Goal: Task Accomplishment & Management: Manage account settings

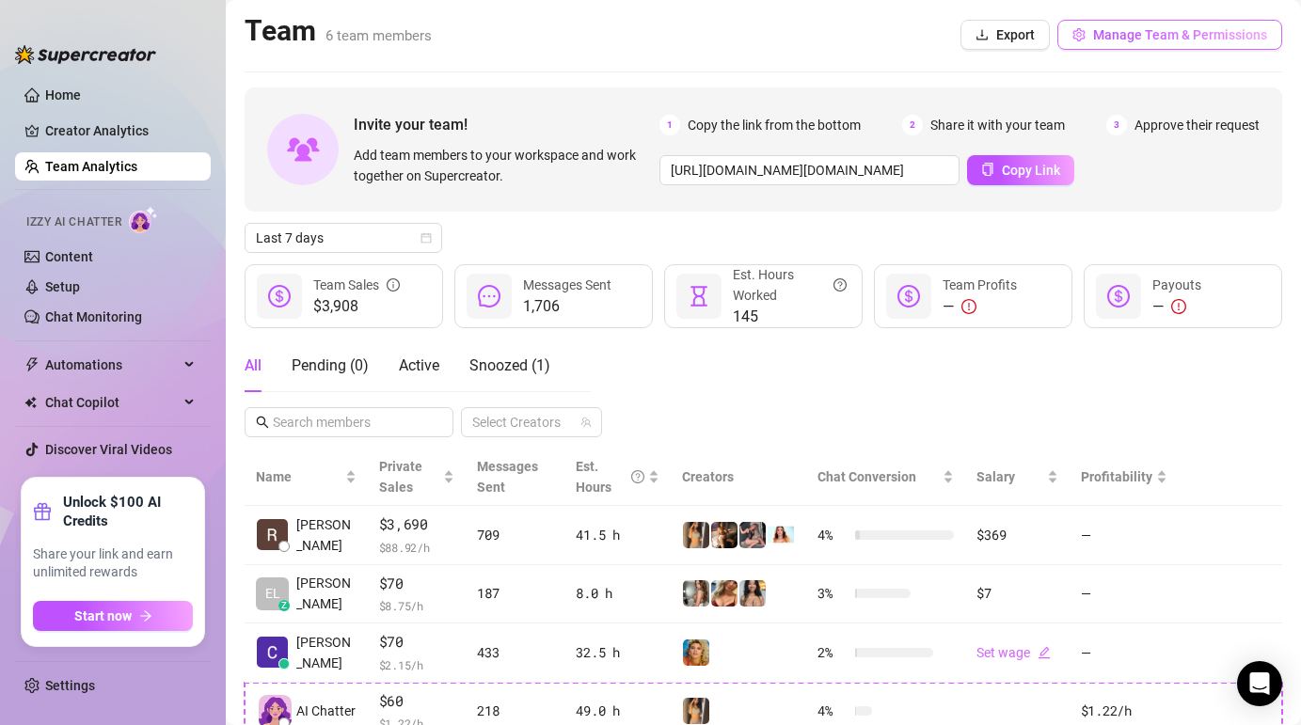
click at [1119, 36] on span "Manage Team & Permissions" at bounding box center [1180, 34] width 174 height 15
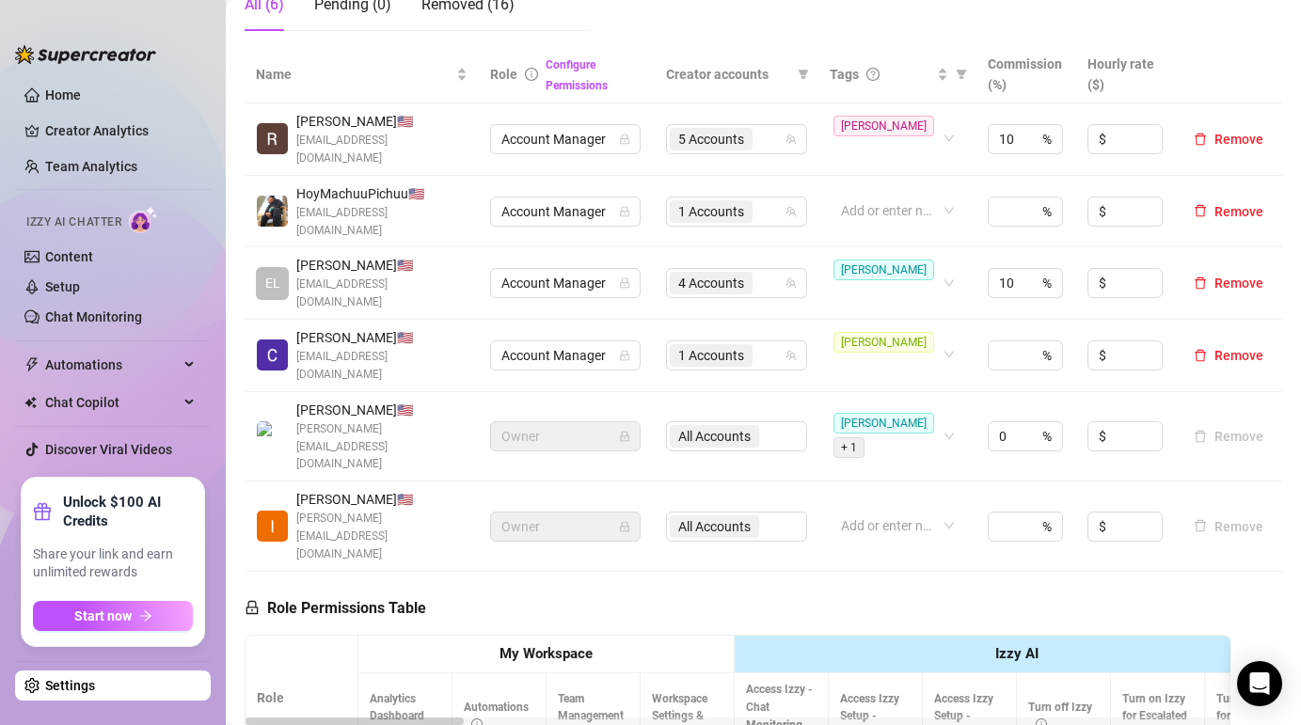
scroll to position [248, 0]
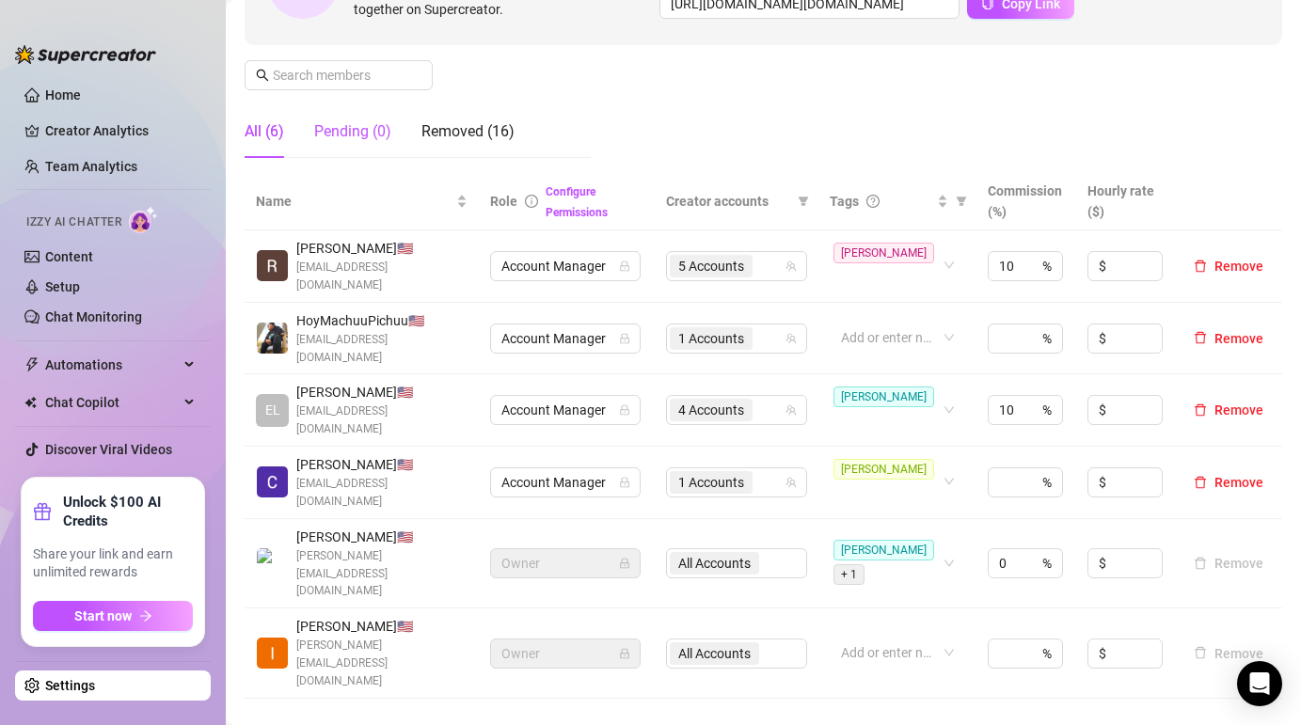
click at [373, 123] on div "Pending (0)" at bounding box center [352, 131] width 77 height 23
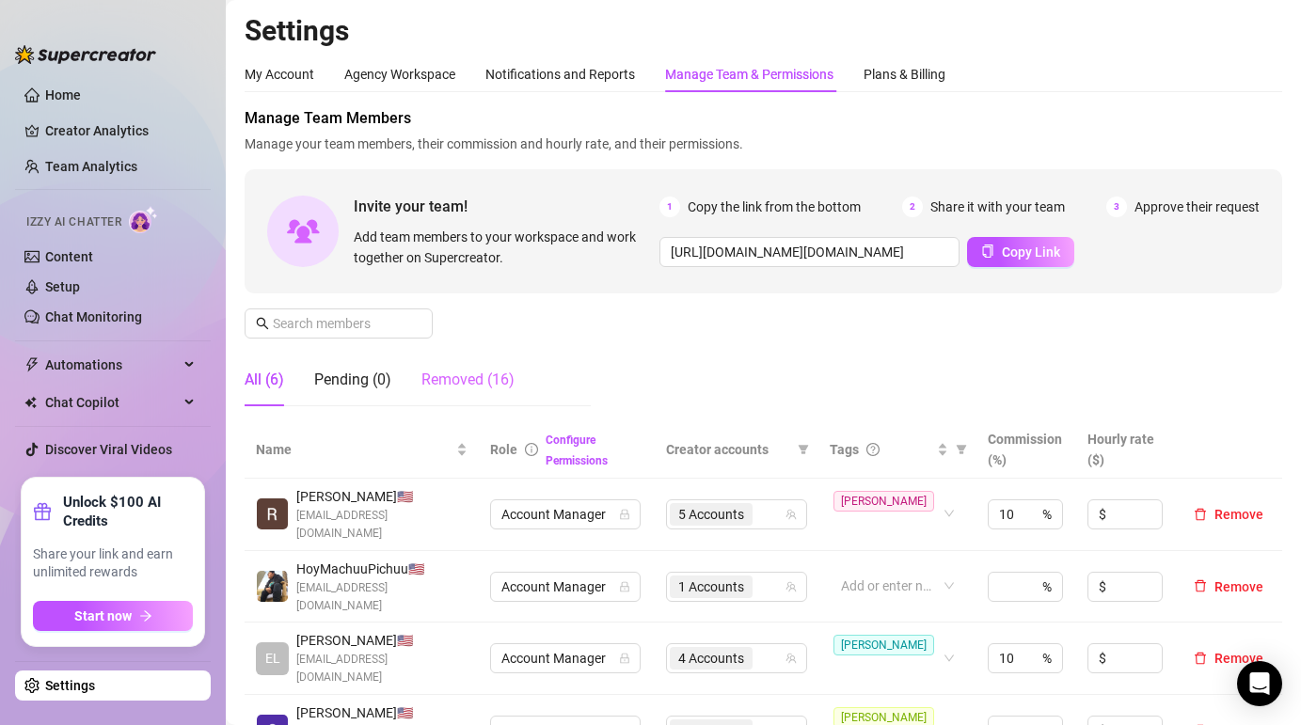
scroll to position [4, 0]
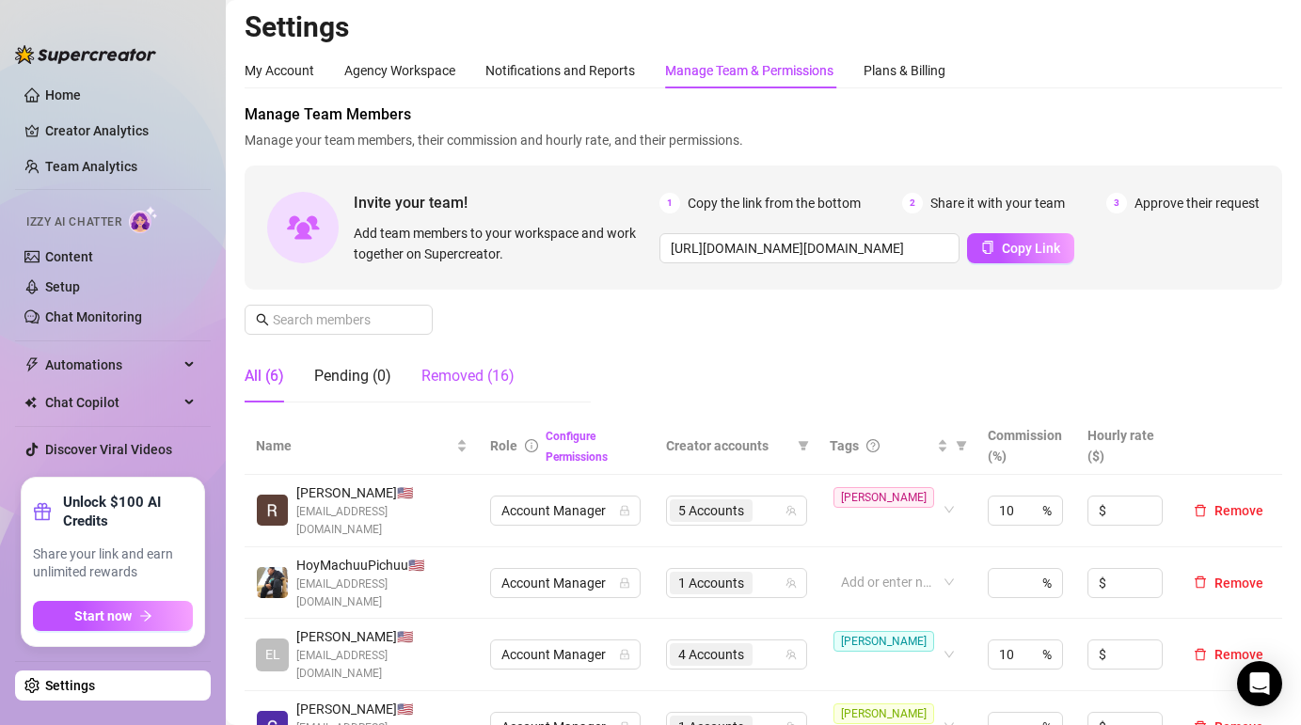
click at [505, 379] on div "Removed (16)" at bounding box center [467, 376] width 93 height 23
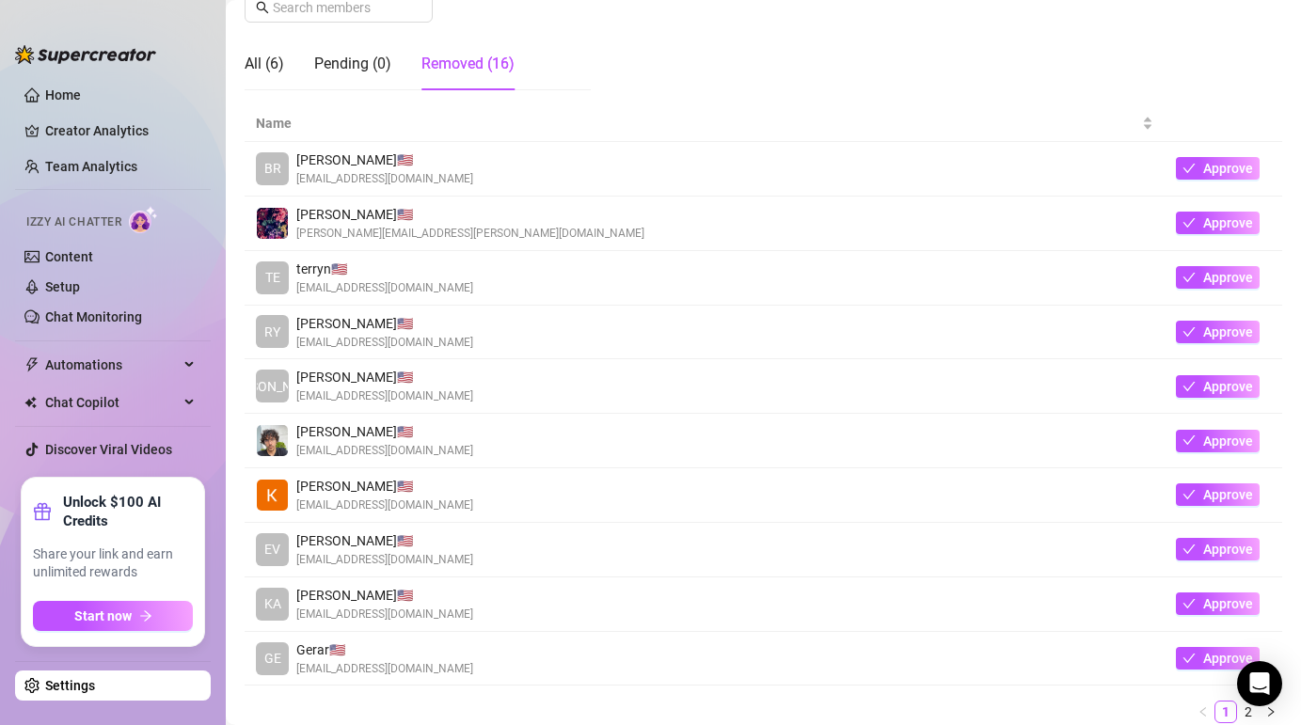
scroll to position [341, 0]
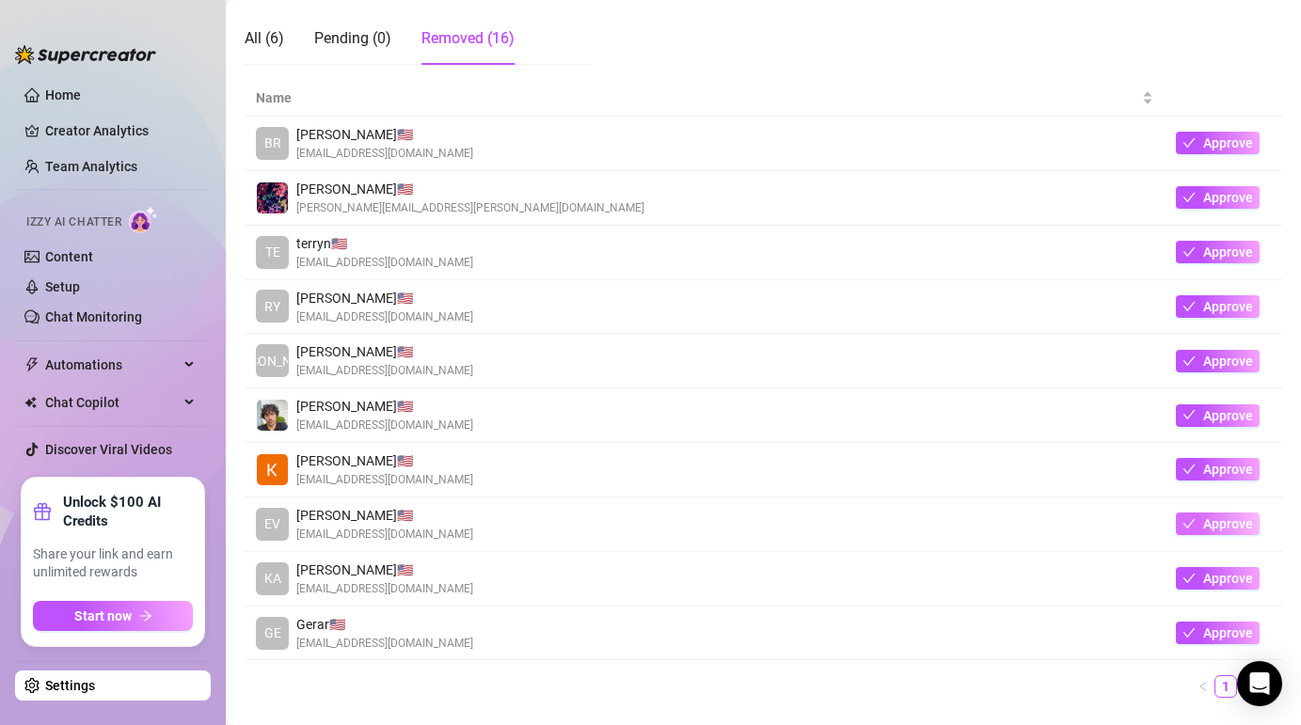
click at [1194, 521] on icon "check" at bounding box center [1189, 523] width 12 height 9
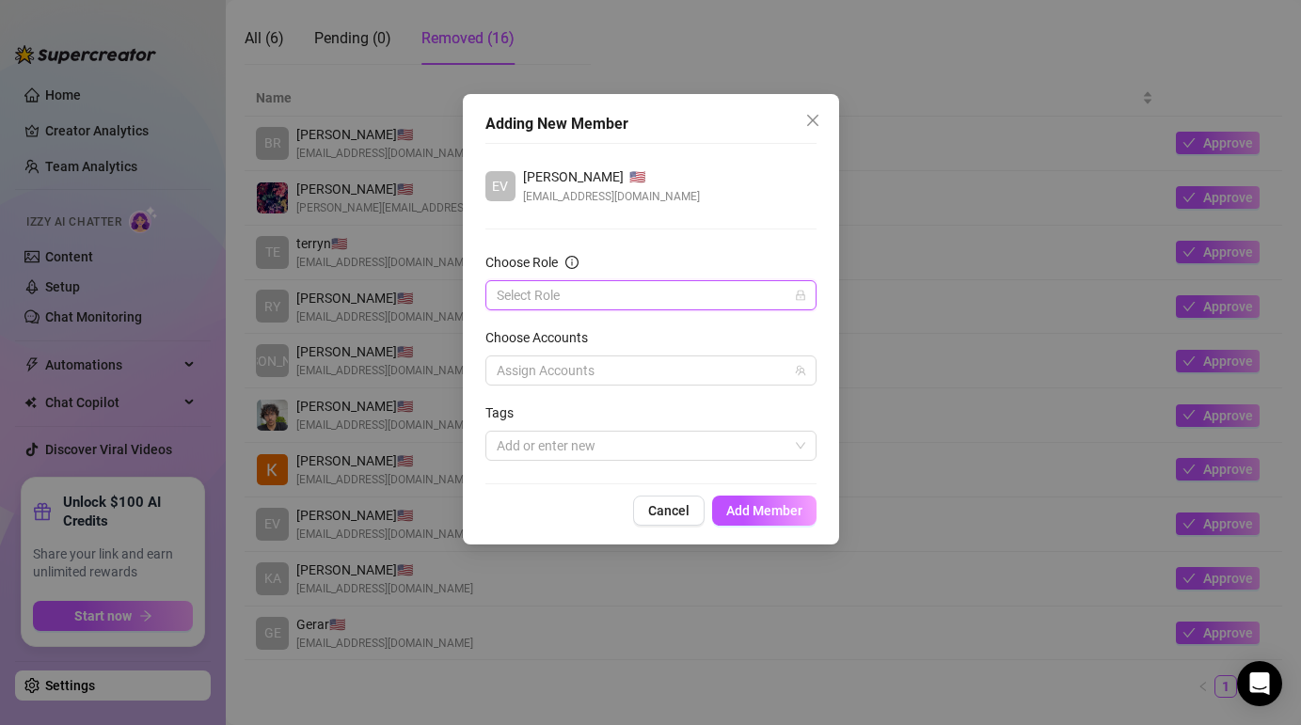
click at [746, 295] on input "Choose Role" at bounding box center [643, 295] width 292 height 28
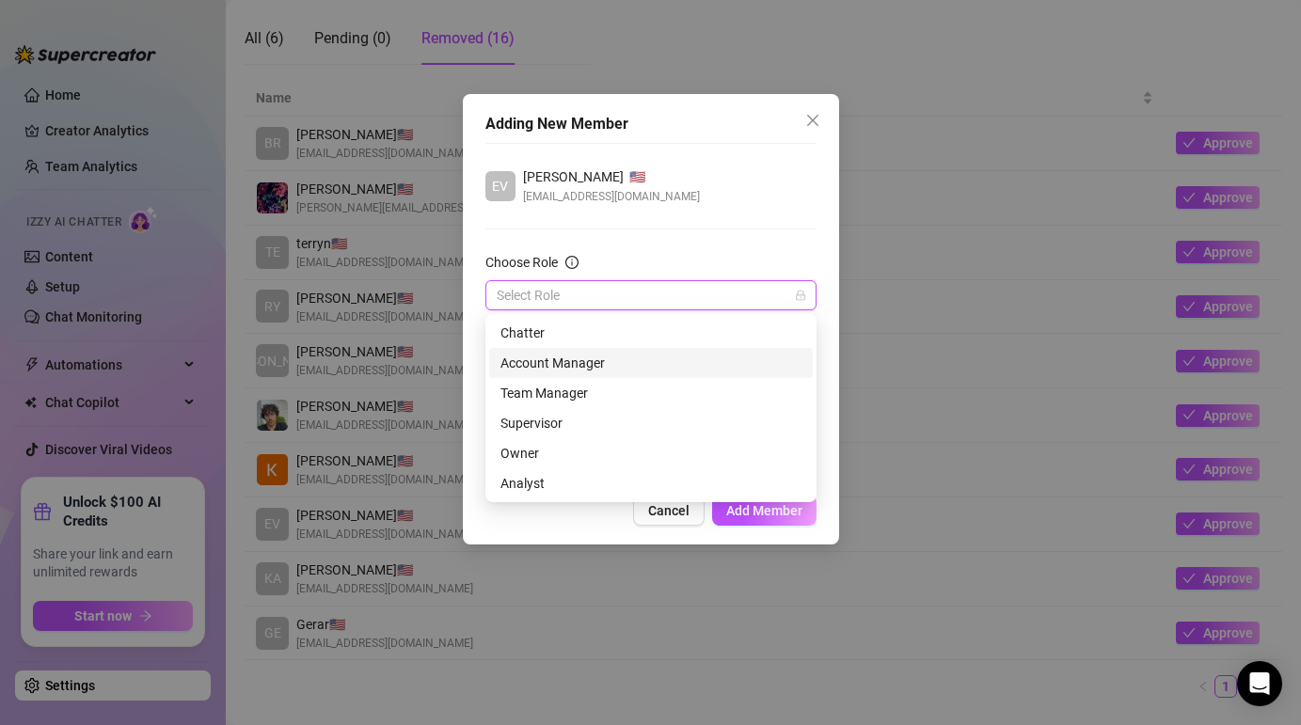
click at [691, 348] on div "Account Manager" at bounding box center [651, 363] width 324 height 30
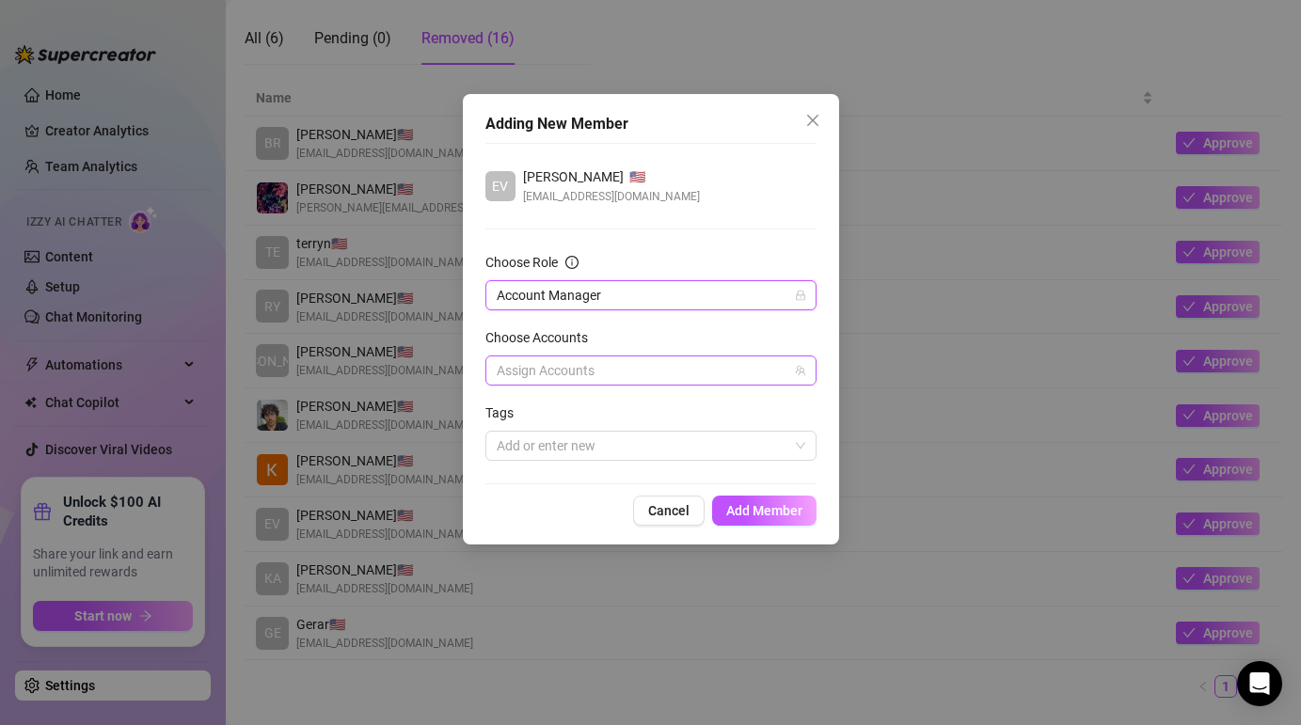
click at [693, 367] on div at bounding box center [641, 370] width 304 height 26
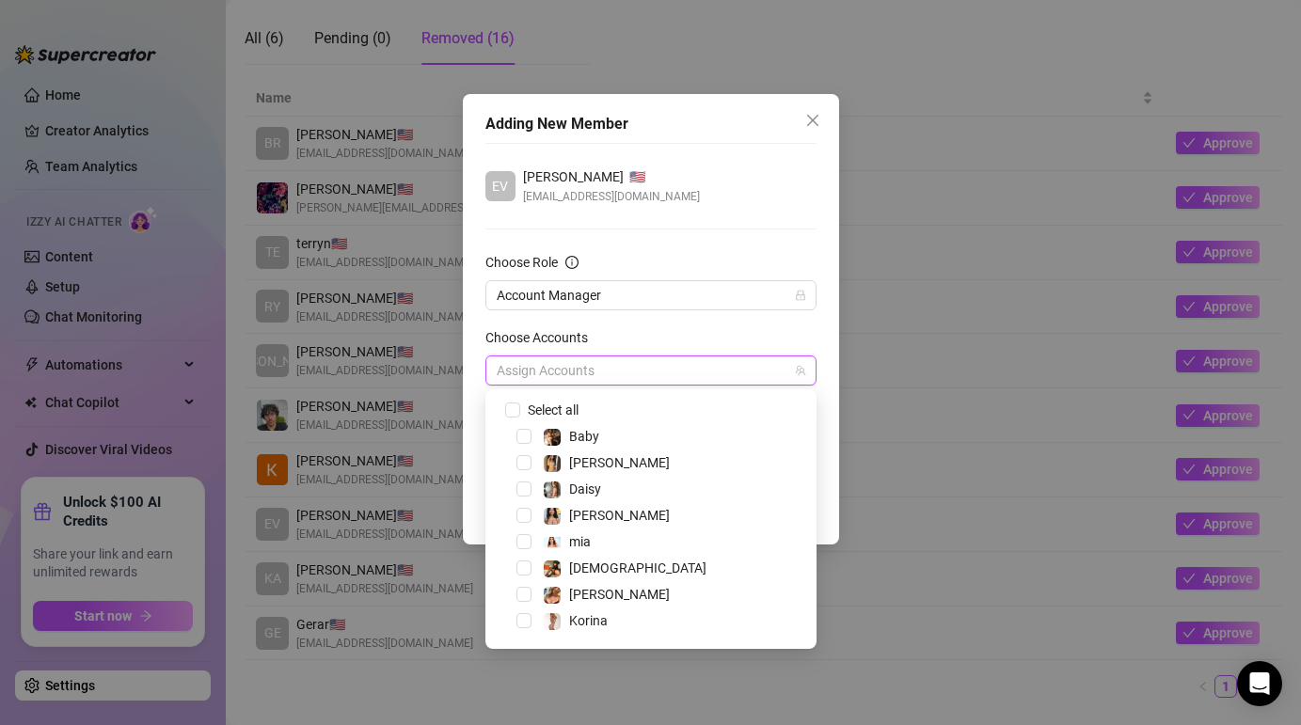
scroll to position [49, 0]
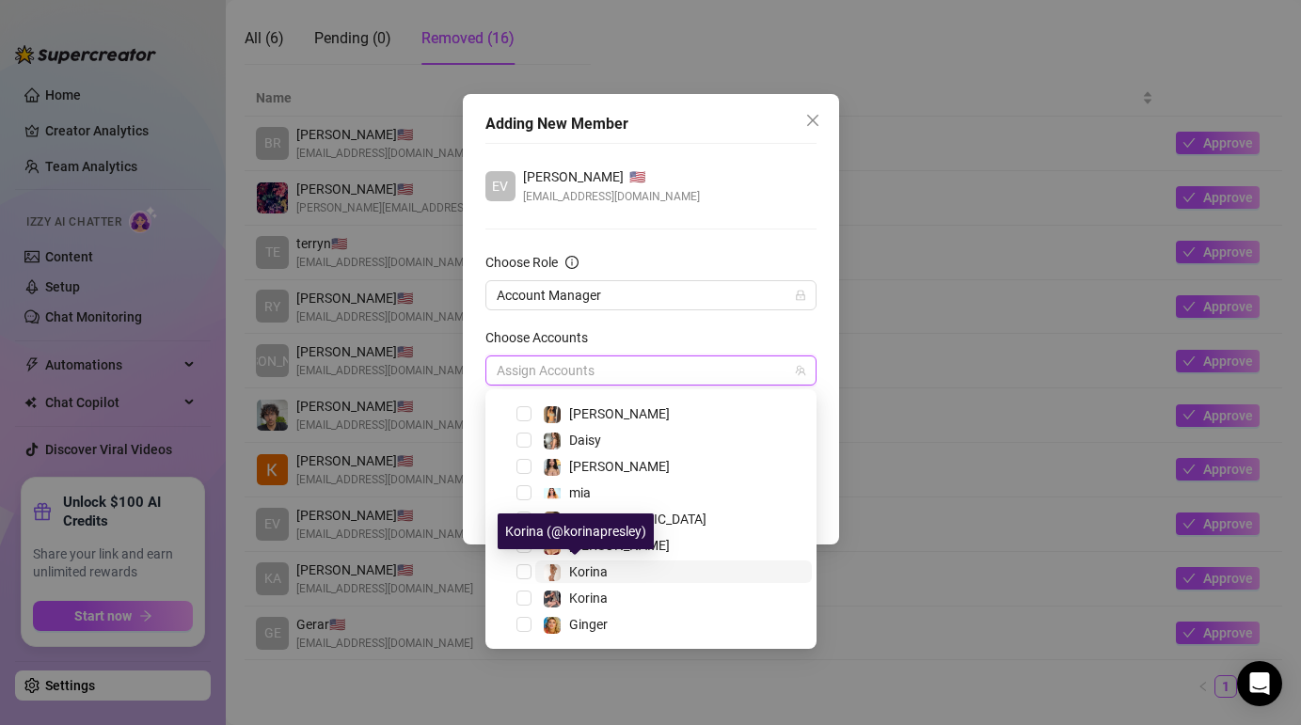
click at [594, 565] on span "Korina" at bounding box center [588, 571] width 39 height 15
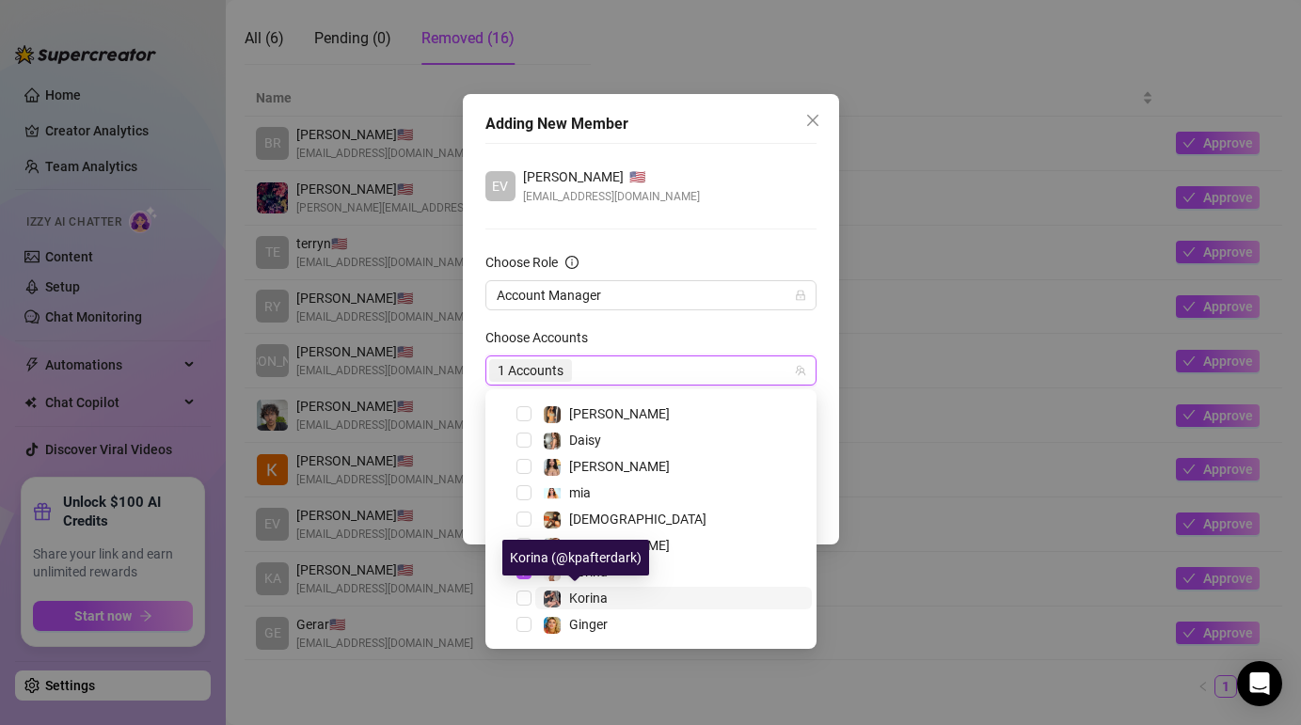
click at [595, 589] on div "Korina" at bounding box center [588, 598] width 39 height 23
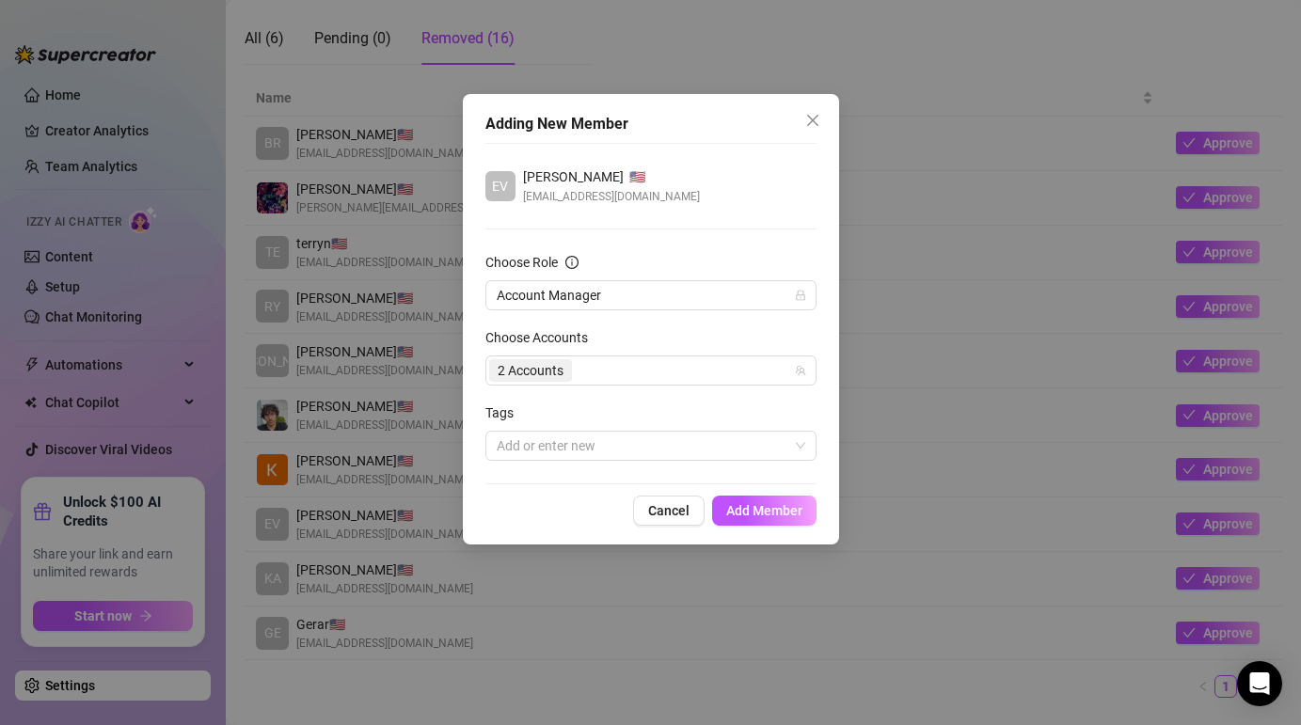
click at [722, 318] on form "Choose Role Account Manager Choose Accounts 2 Accounts Tags Add or enter new" at bounding box center [650, 356] width 331 height 209
click at [767, 515] on span "Add Member" at bounding box center [764, 510] width 76 height 15
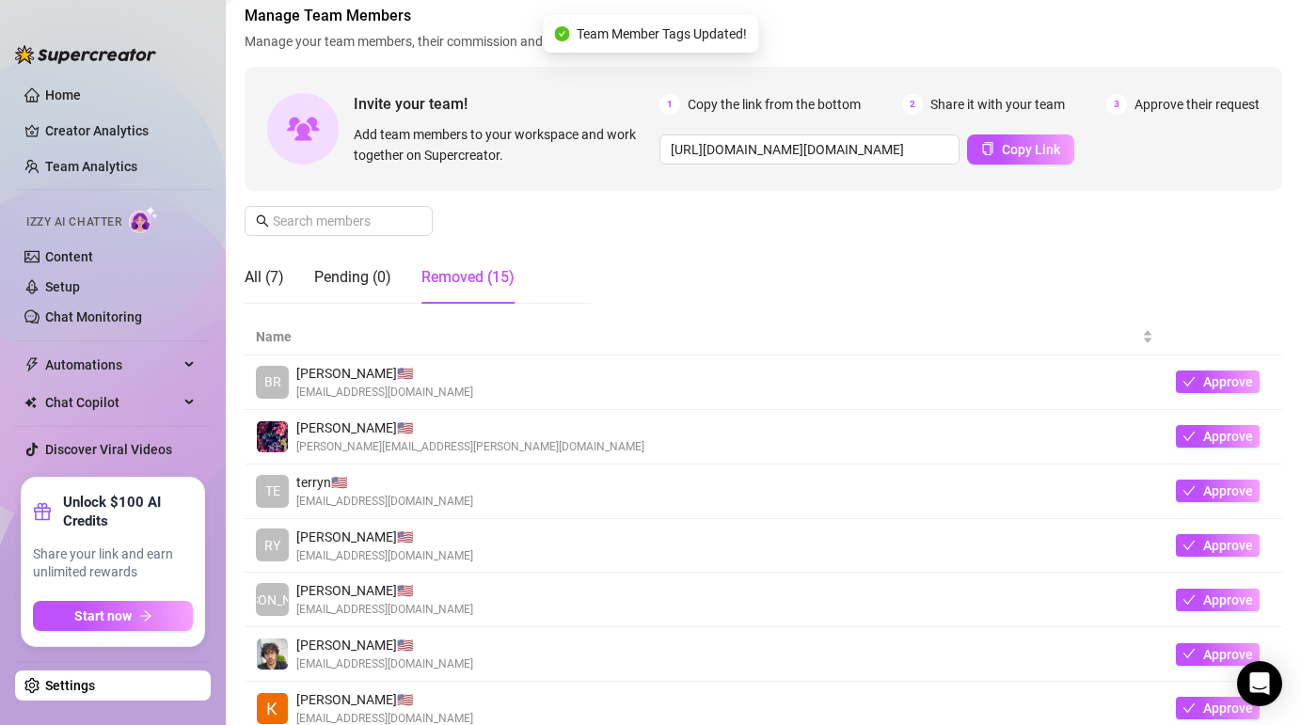
scroll to position [0, 0]
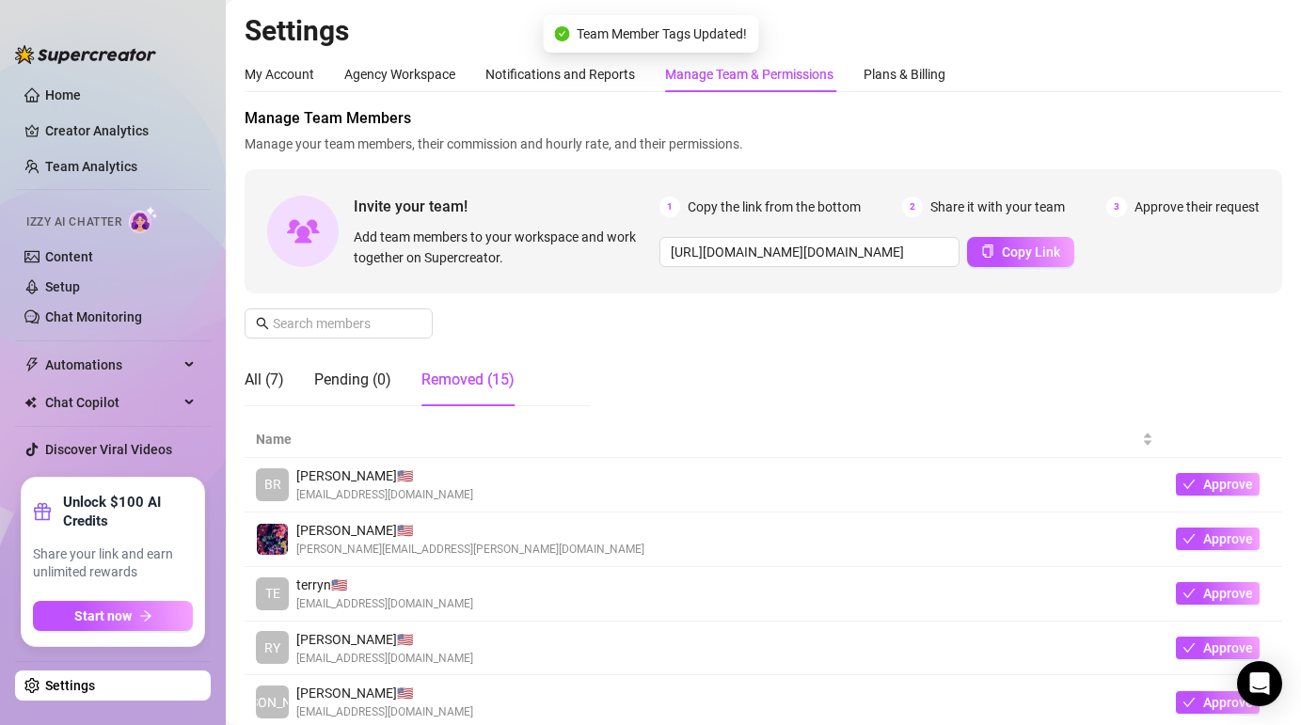
click at [294, 389] on div "All (7) Pending (0) Removed (15)" at bounding box center [380, 380] width 270 height 53
click at [278, 387] on div "All (7)" at bounding box center [265, 380] width 40 height 23
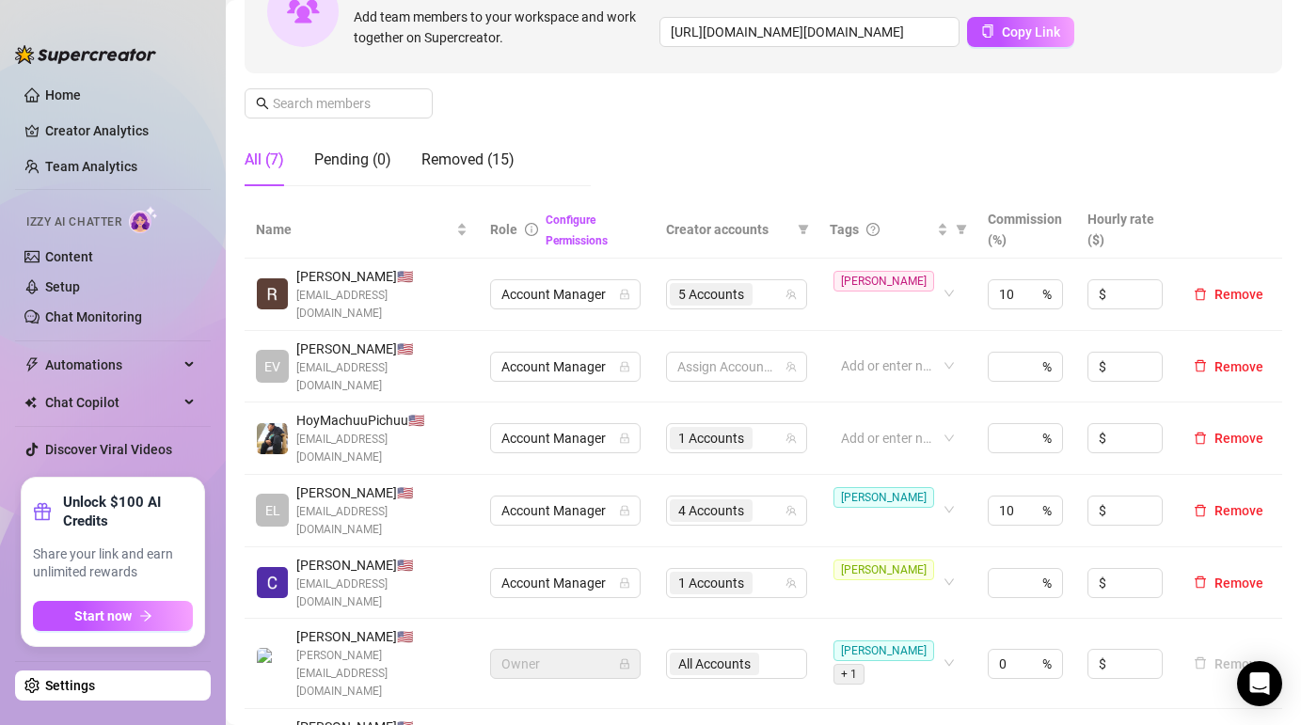
scroll to position [227, 0]
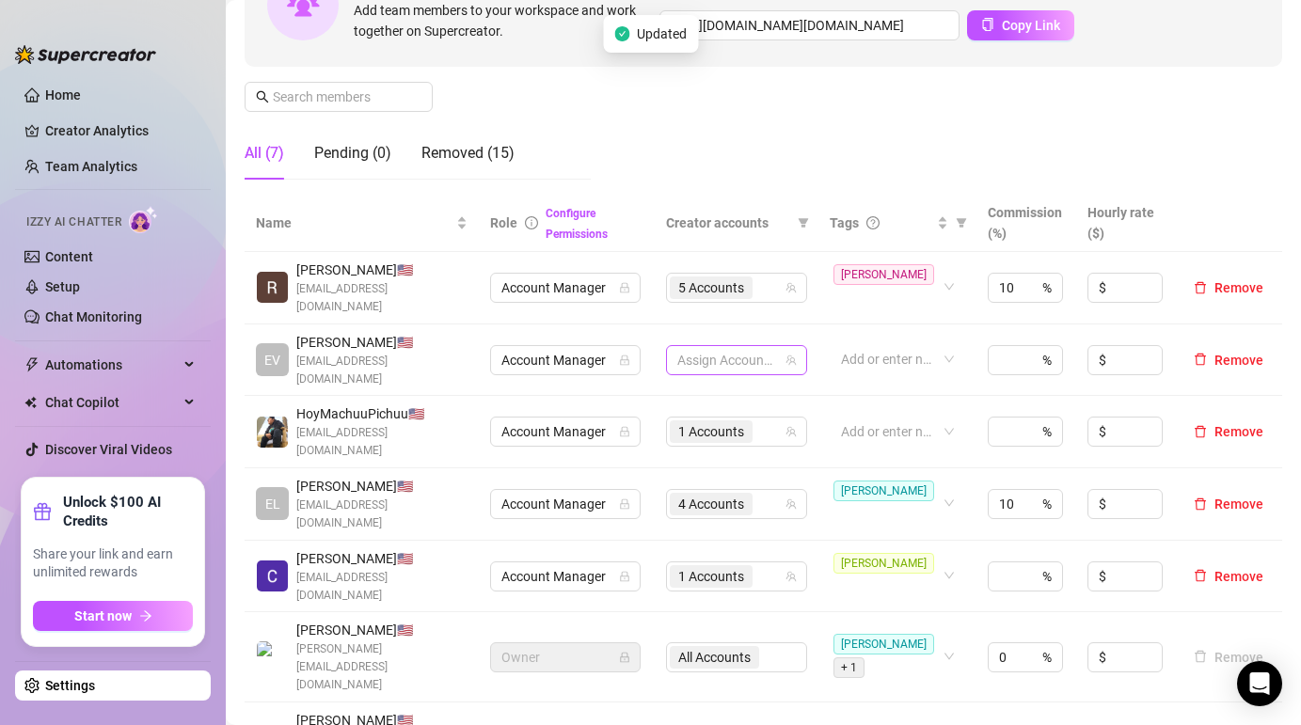
click at [722, 347] on div at bounding box center [727, 360] width 114 height 26
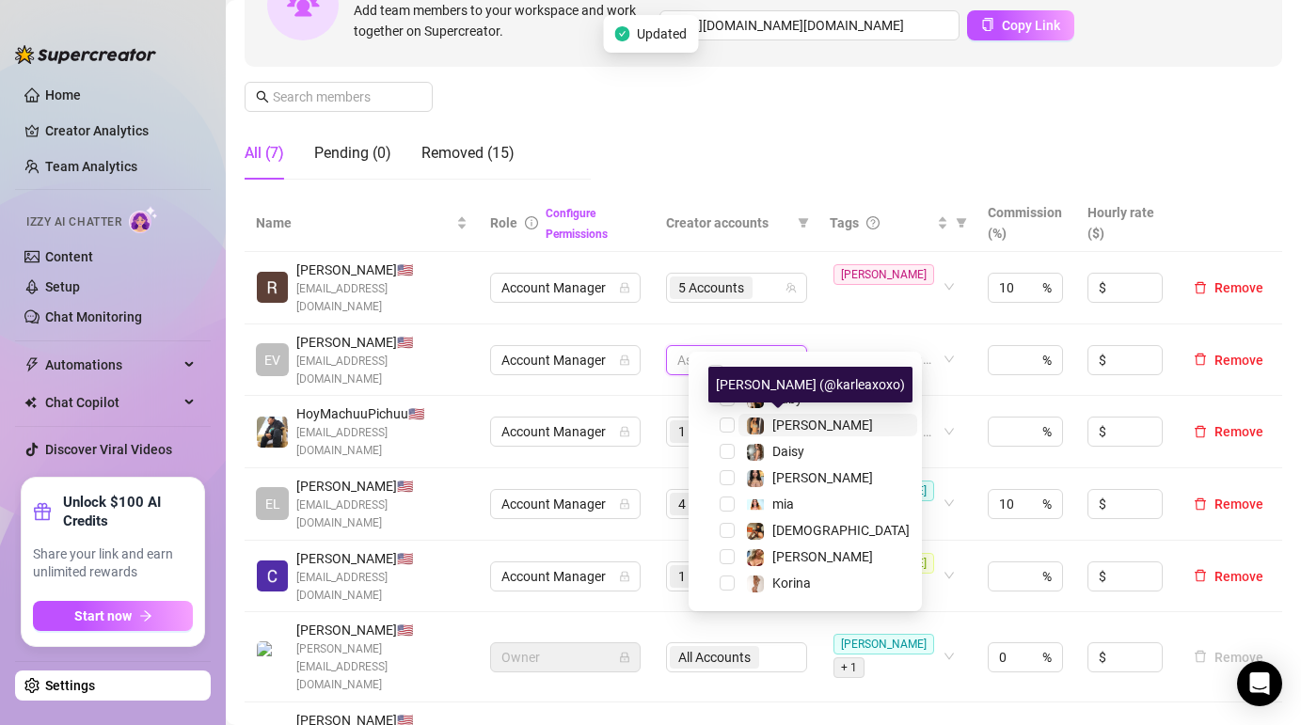
scroll to position [49, 0]
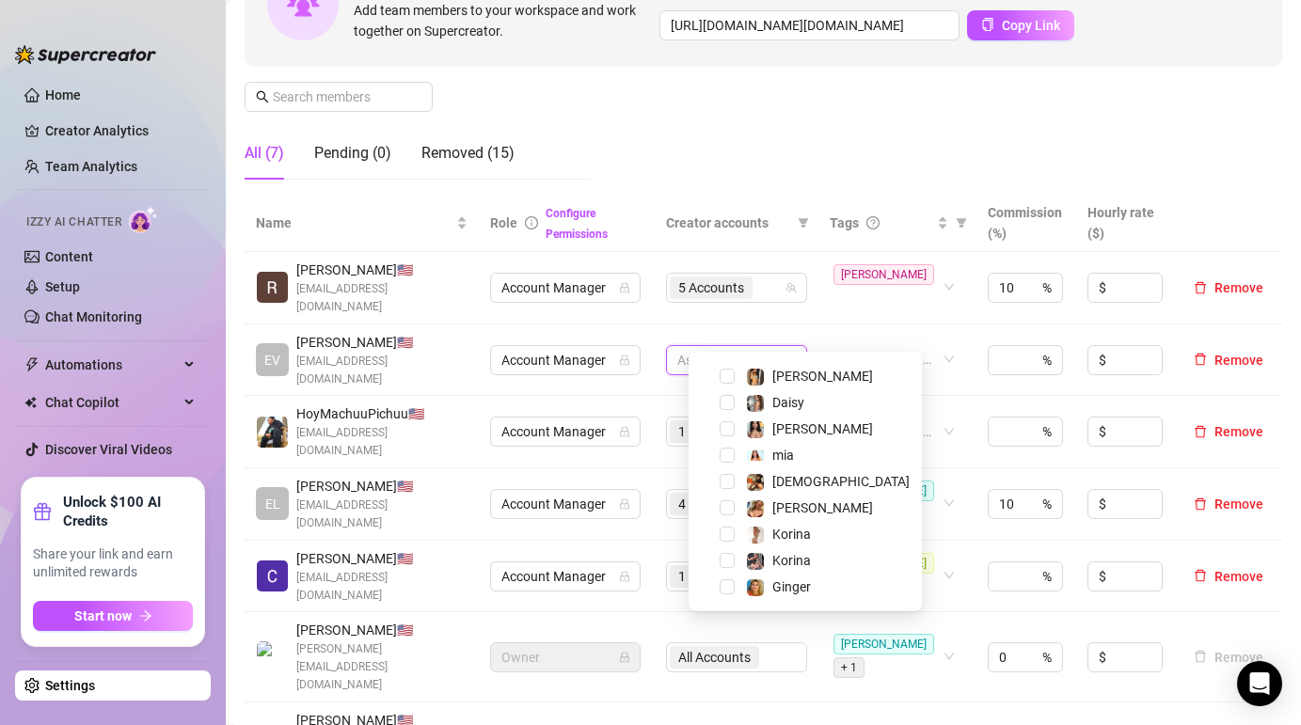
click at [708, 532] on span at bounding box center [704, 534] width 23 height 23
click at [724, 537] on span "Select tree node" at bounding box center [727, 534] width 15 height 15
click at [725, 560] on span "Select tree node" at bounding box center [727, 560] width 15 height 15
click at [779, 244] on th "Creator accounts" at bounding box center [737, 223] width 164 height 57
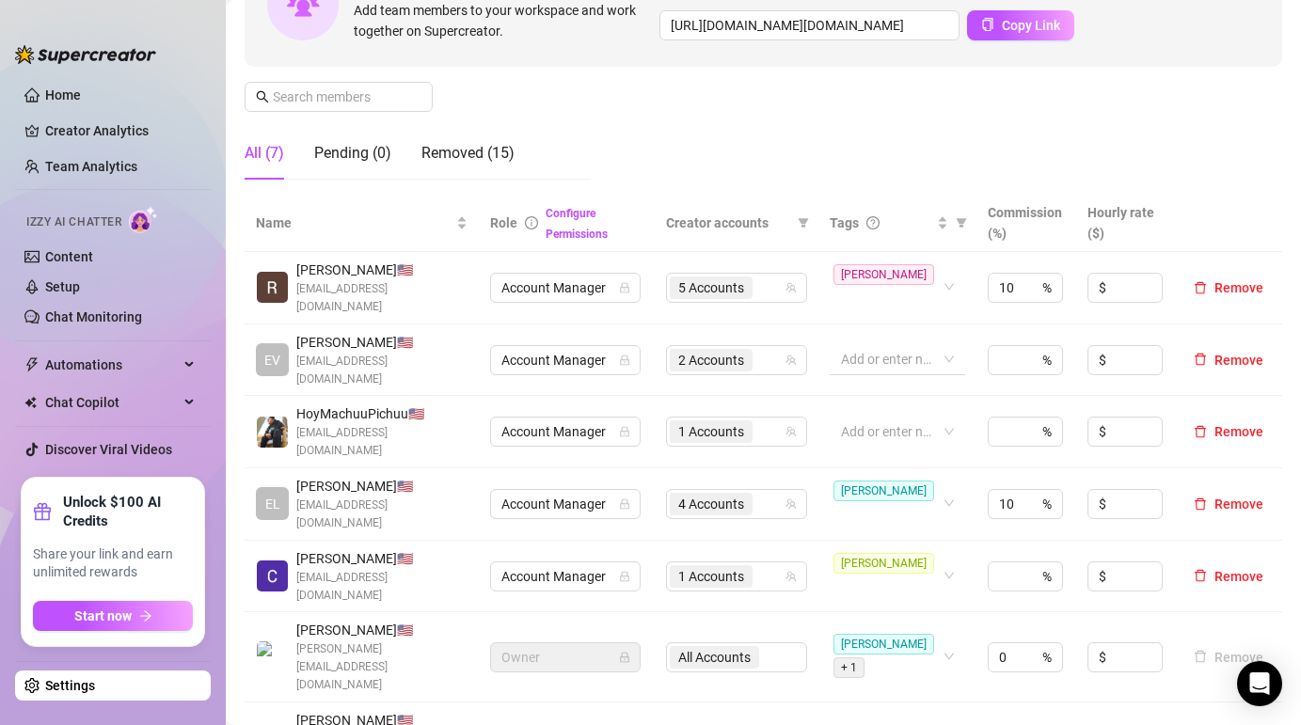
click at [885, 346] on div at bounding box center [888, 359] width 108 height 26
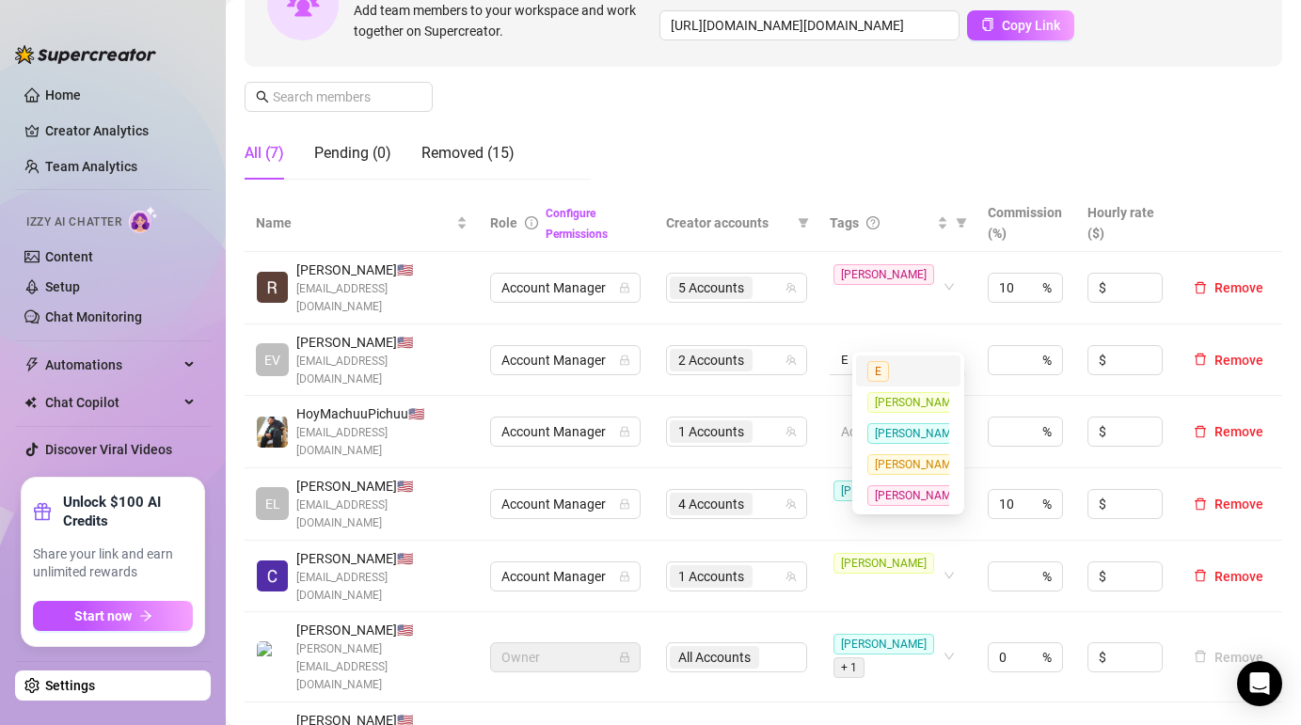
scroll to position [0, 0]
type input "[PERSON_NAME]"
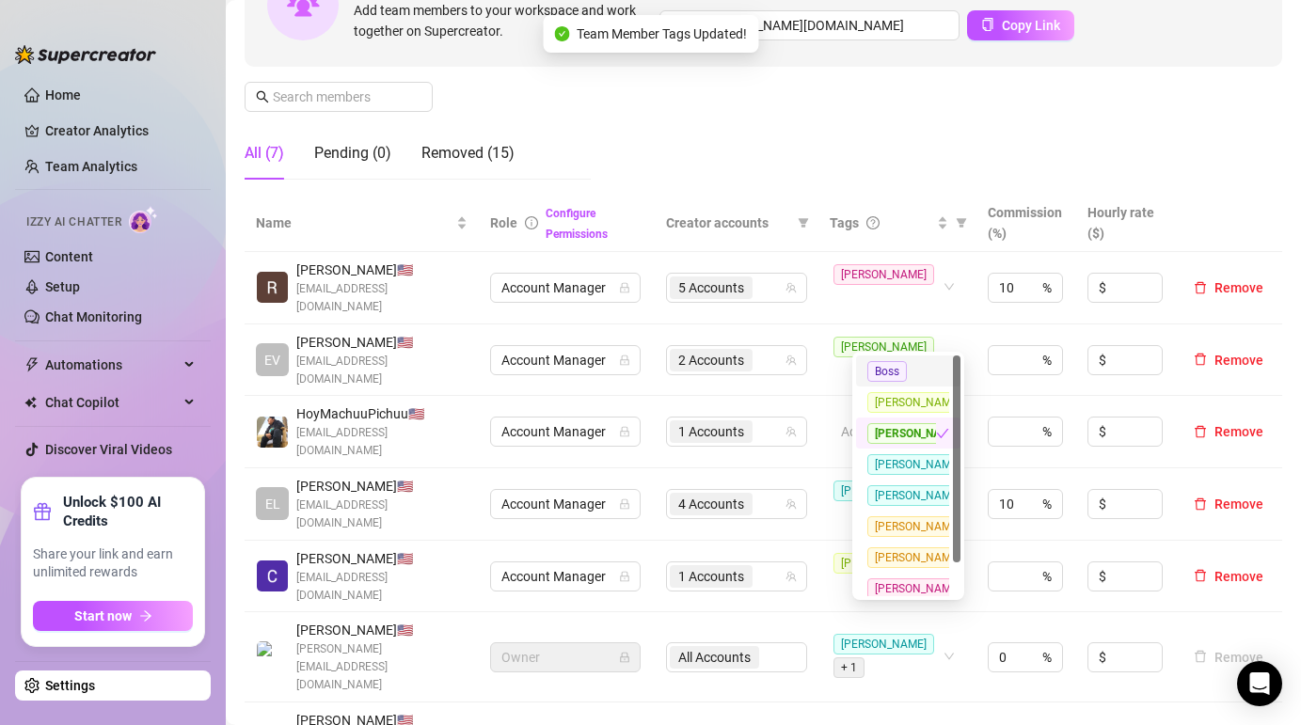
click at [934, 151] on div "Manage Team Members Manage your team members, their commission and hourly rate,…" at bounding box center [764, 38] width 1038 height 314
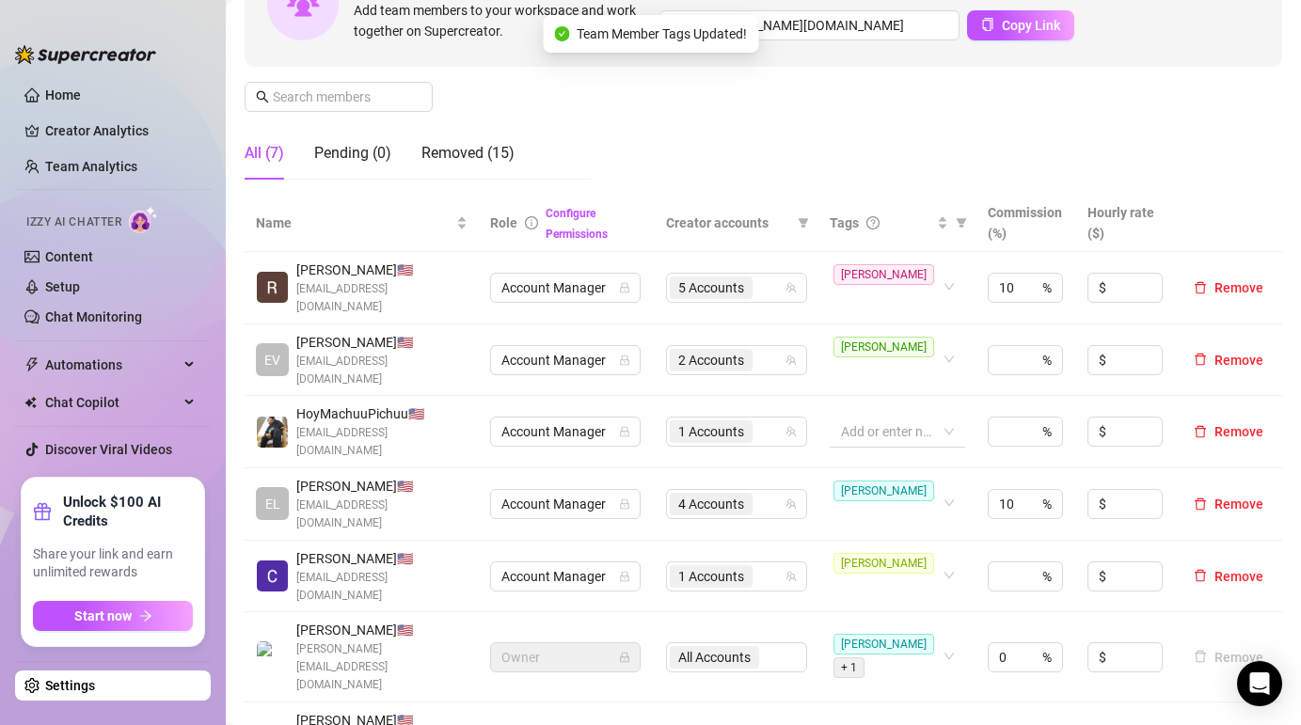
click at [907, 419] on div at bounding box center [888, 432] width 108 height 26
type input "[PERSON_NAME]"
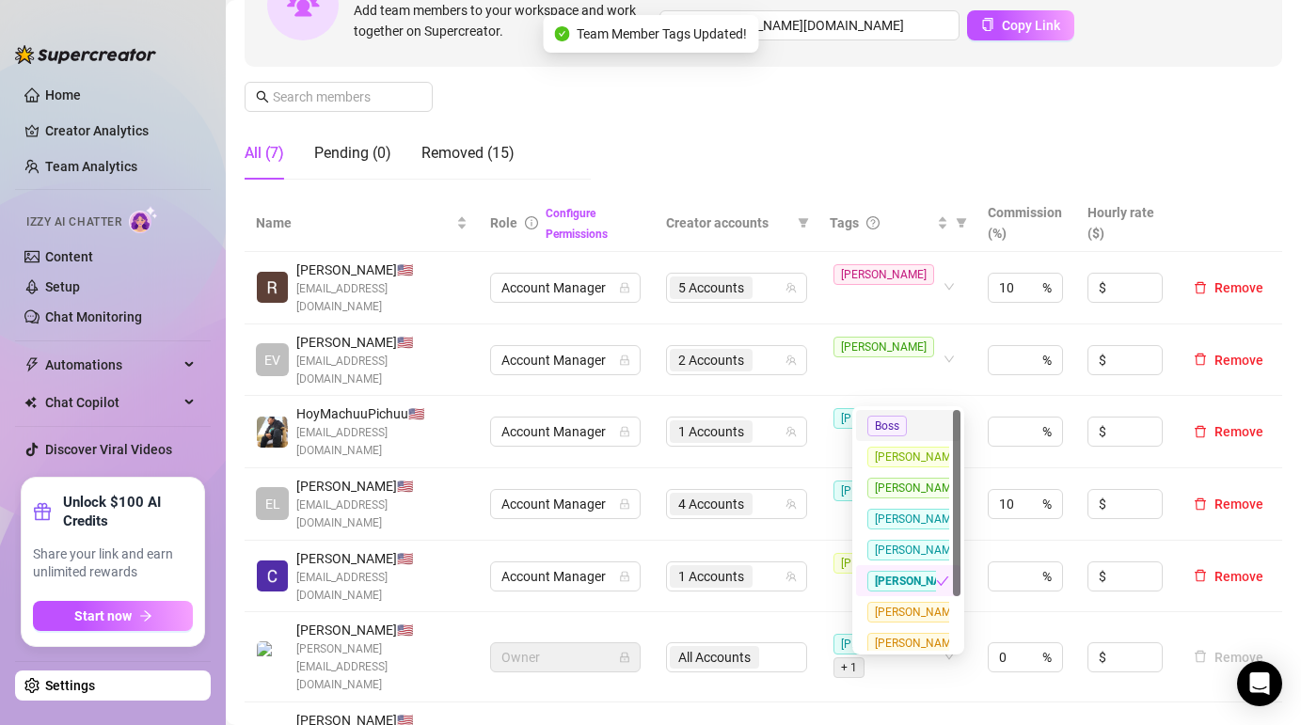
click at [843, 469] on td "[PERSON_NAME]" at bounding box center [897, 505] width 158 height 72
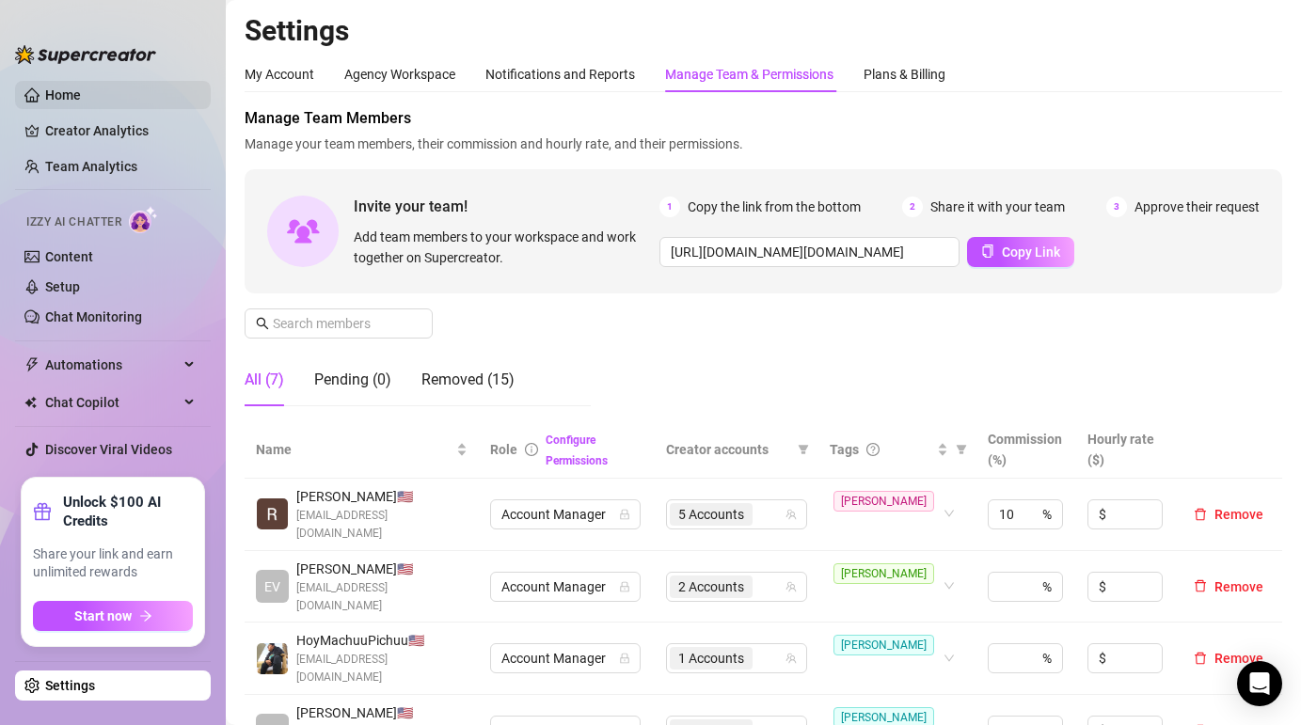
click at [61, 92] on link "Home" at bounding box center [63, 94] width 36 height 15
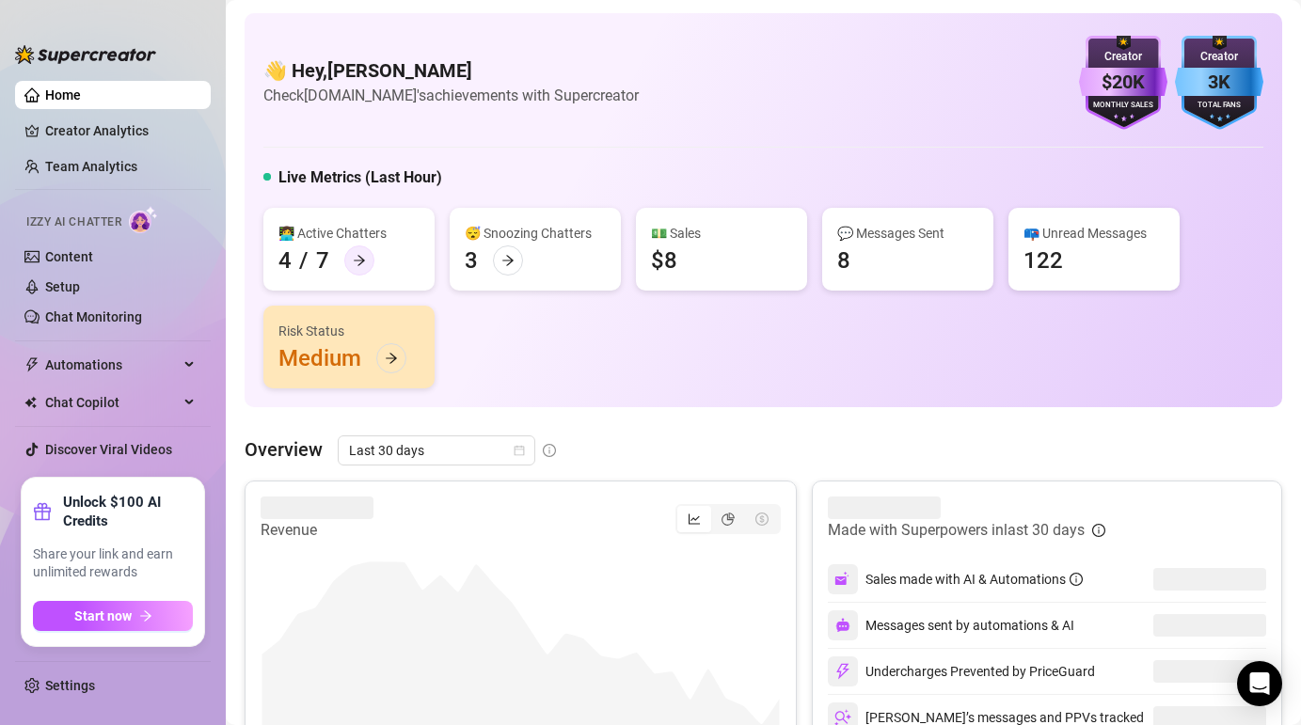
click at [358, 254] on icon "arrow-right" at bounding box center [359, 260] width 13 height 13
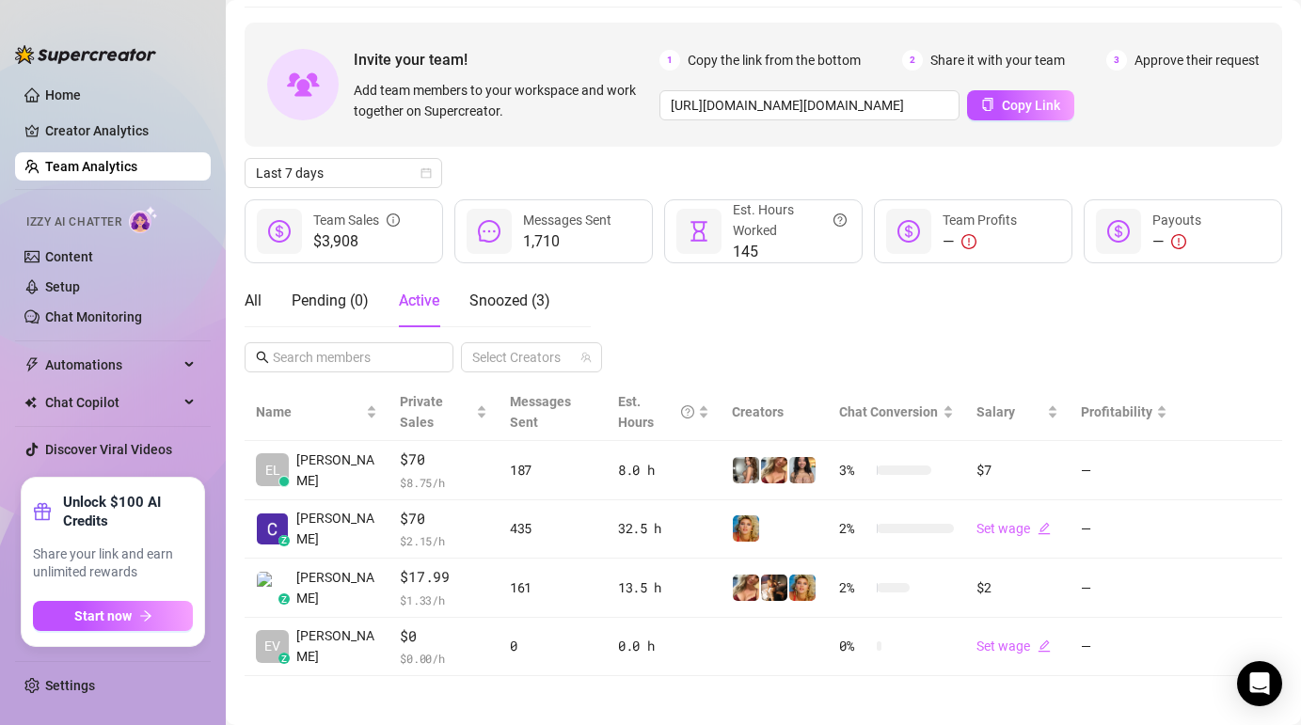
scroll to position [72, 0]
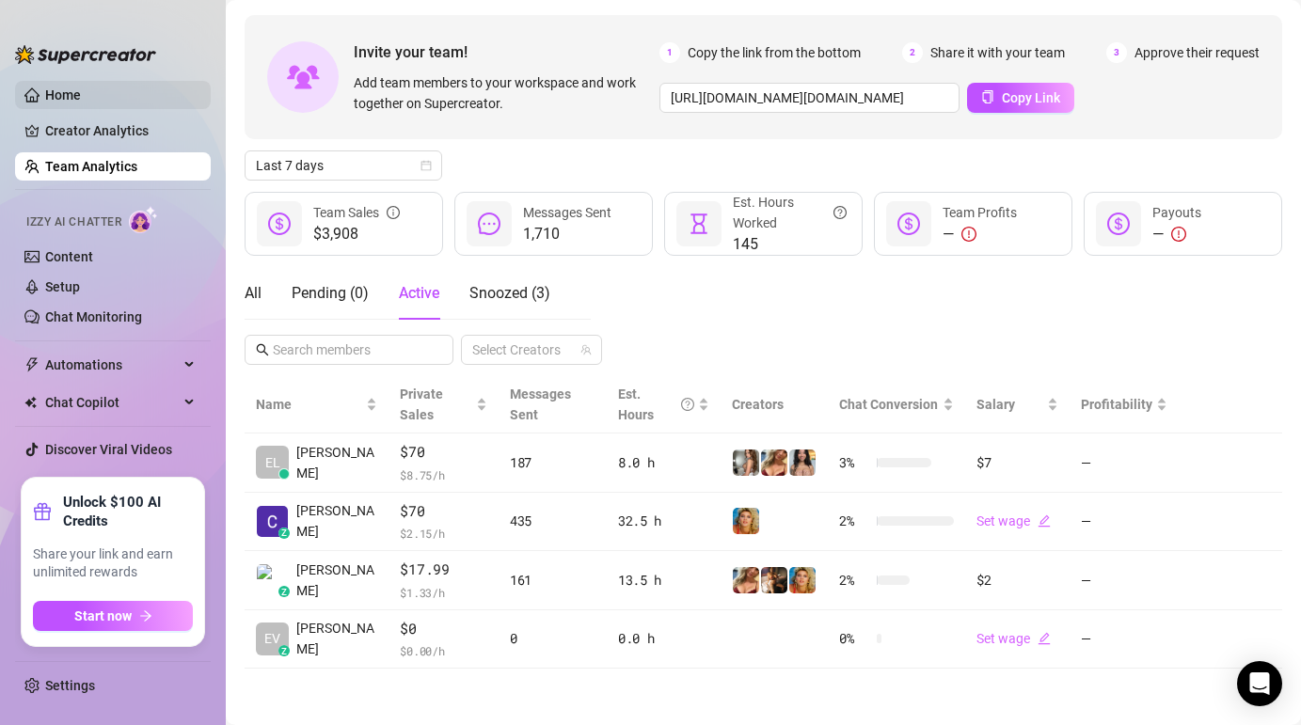
click at [54, 101] on link "Home" at bounding box center [63, 94] width 36 height 15
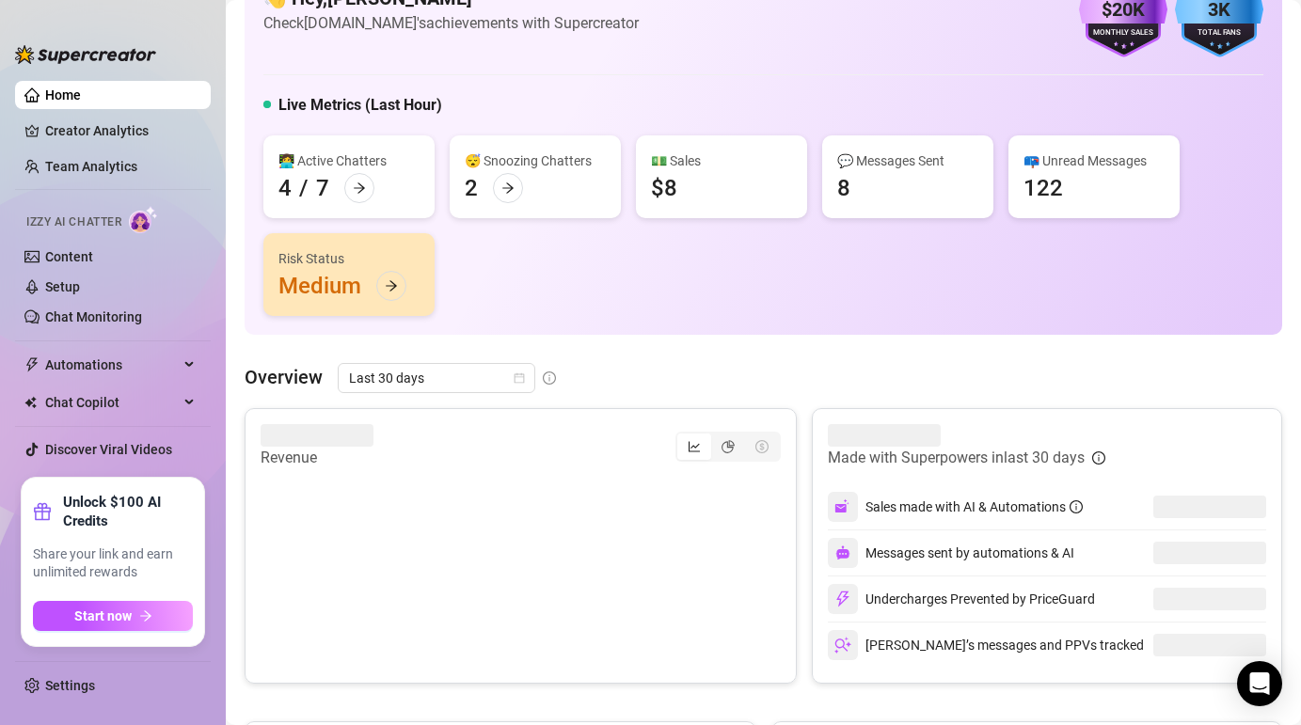
click at [301, 174] on div "👩‍💻 Active Chatters 4 / 7" at bounding box center [348, 176] width 171 height 83
click at [353, 183] on icon "arrow-right" at bounding box center [359, 188] width 13 height 13
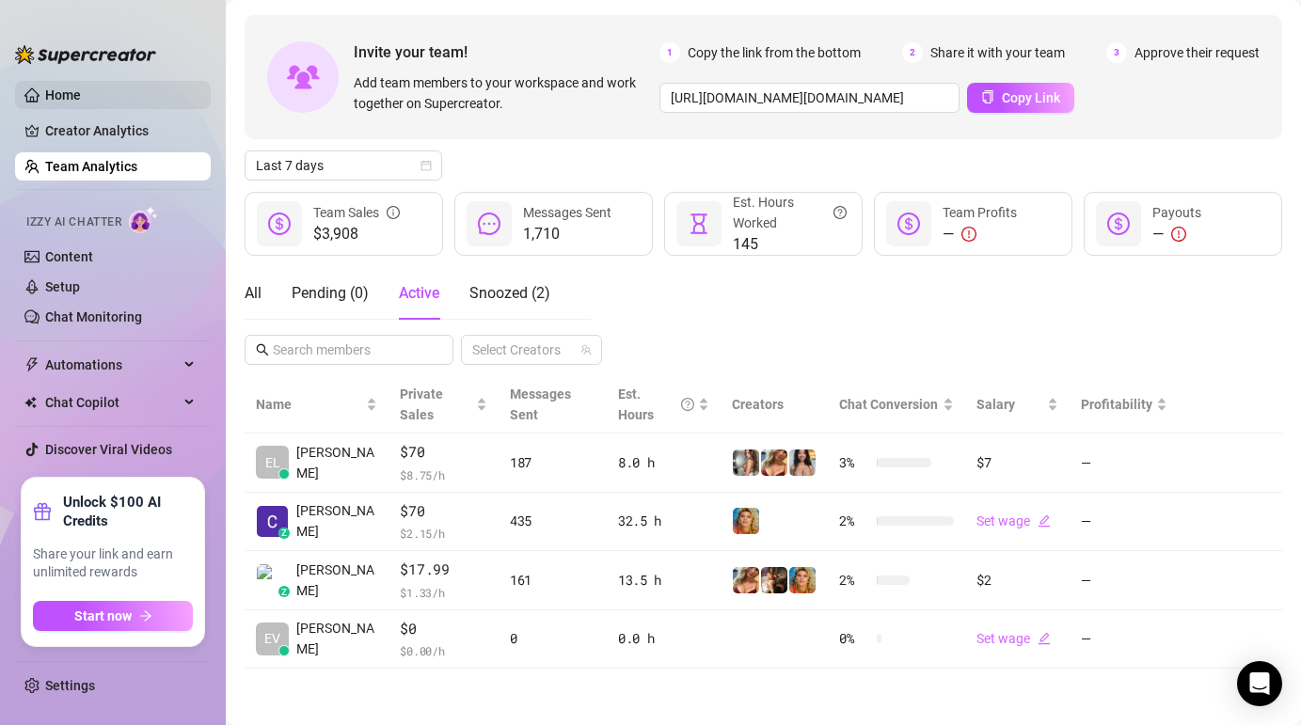
click at [67, 102] on link "Home" at bounding box center [63, 94] width 36 height 15
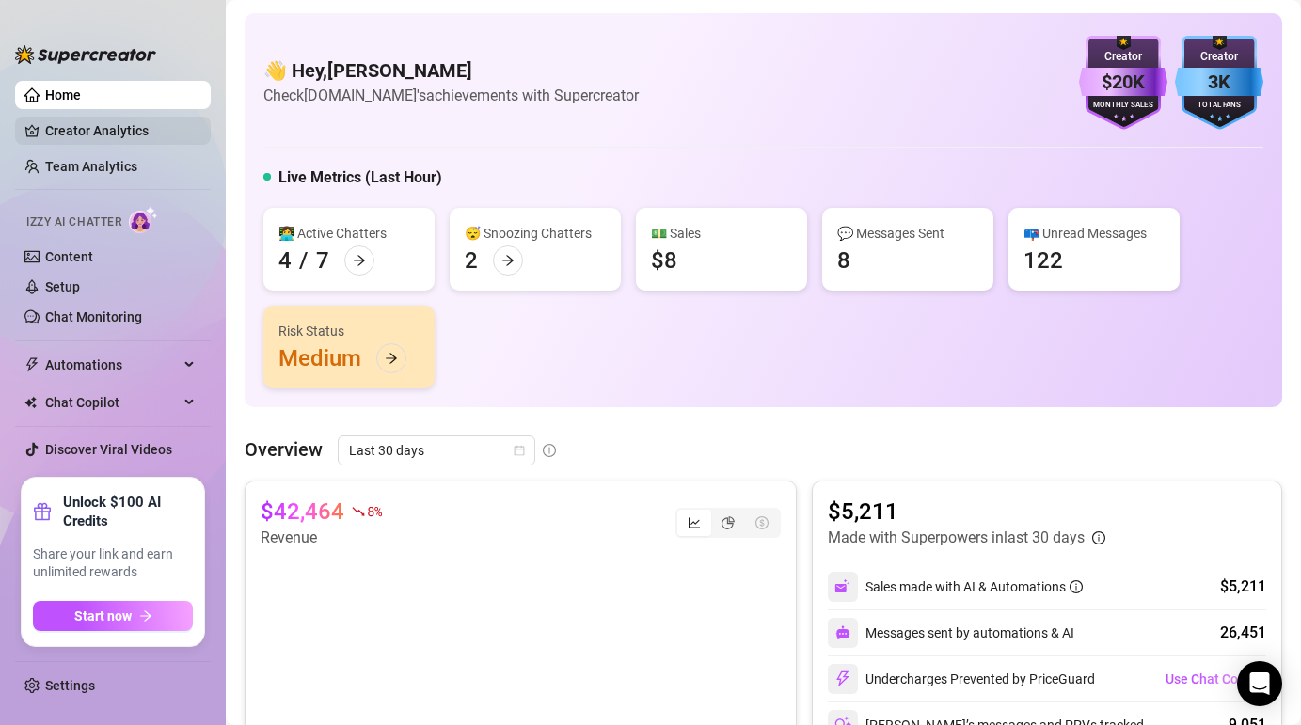
click at [69, 125] on link "Creator Analytics" at bounding box center [120, 131] width 151 height 30
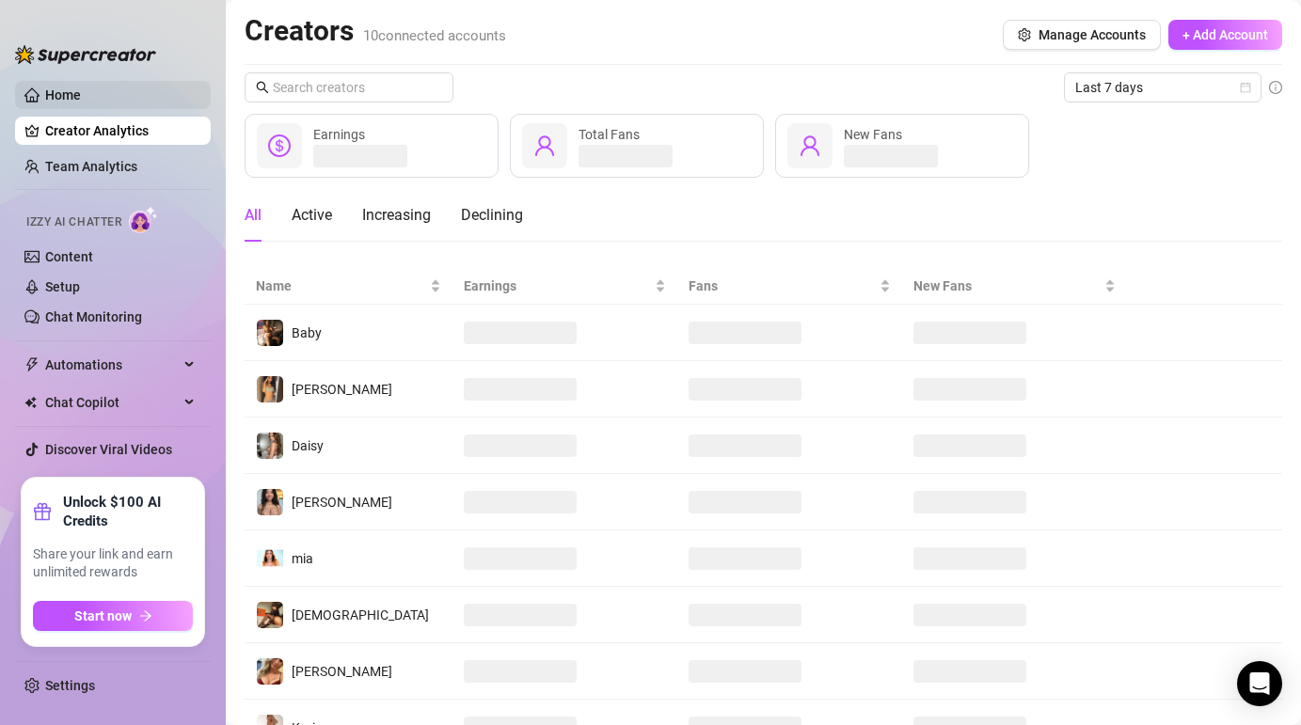
click at [51, 90] on link "Home" at bounding box center [63, 94] width 36 height 15
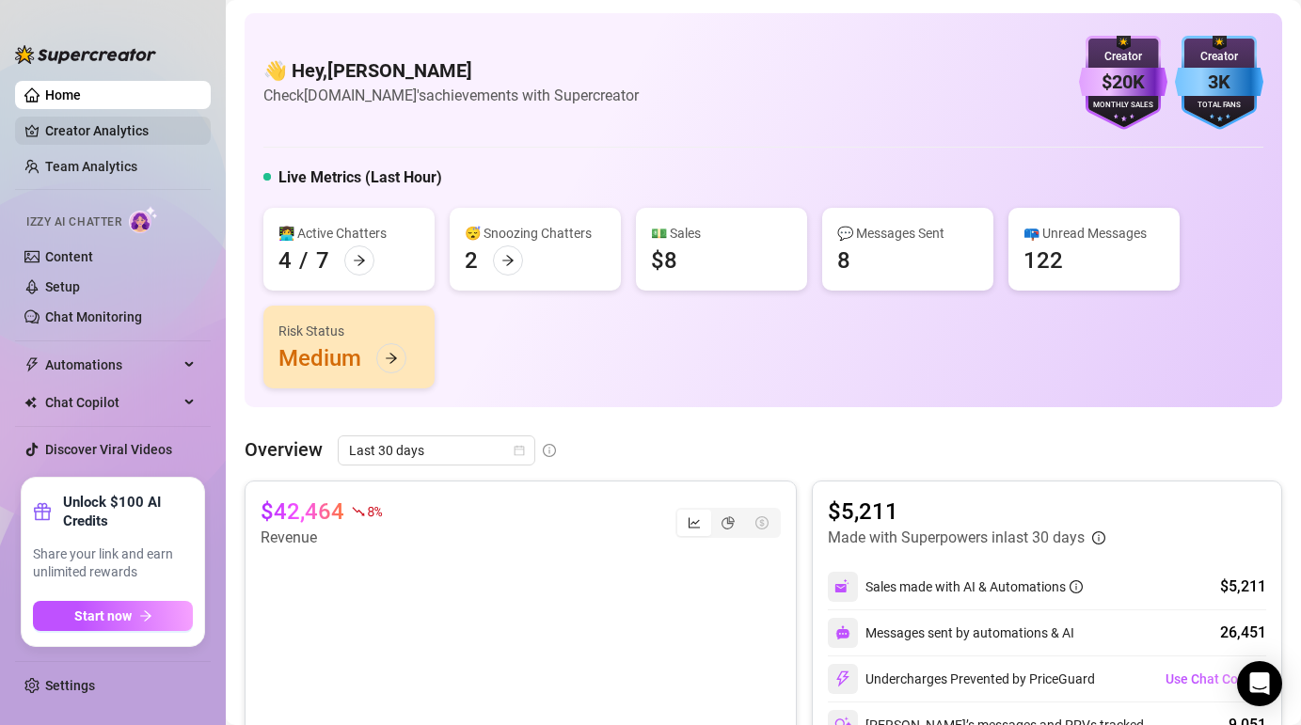
click at [75, 125] on link "Creator Analytics" at bounding box center [120, 131] width 151 height 30
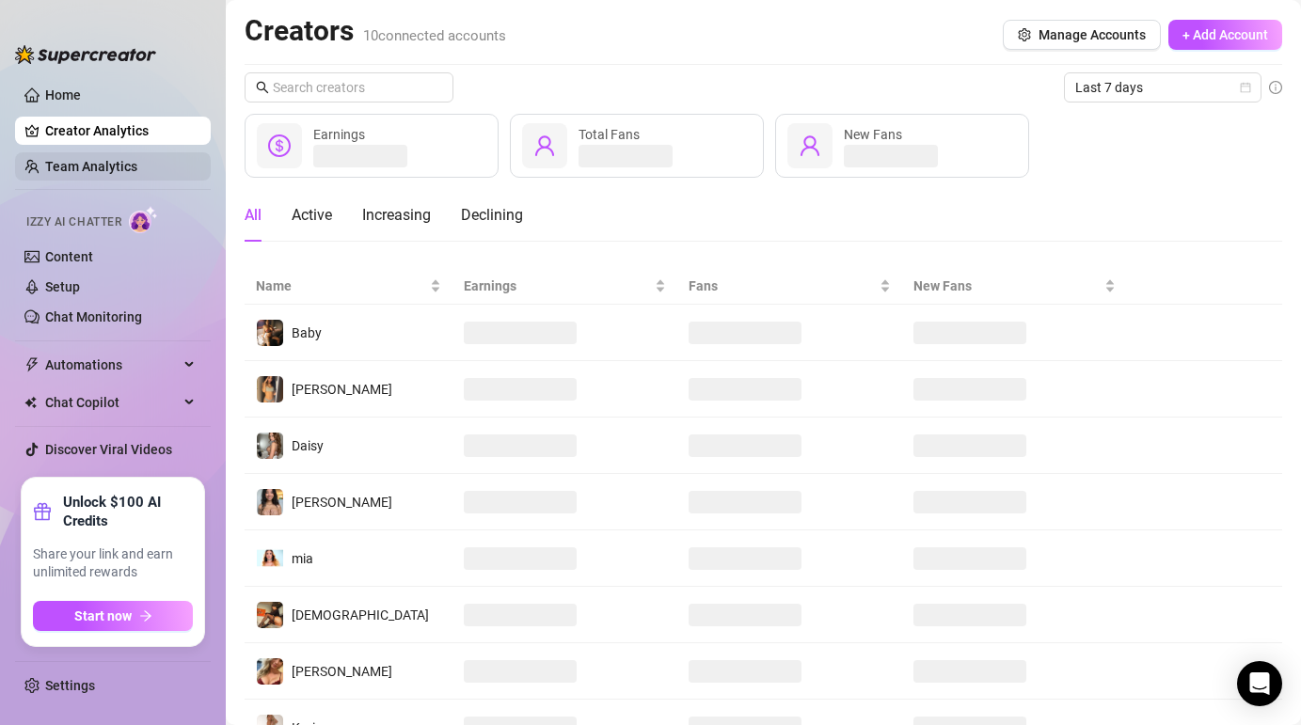
click at [48, 159] on link "Team Analytics" at bounding box center [91, 166] width 92 height 15
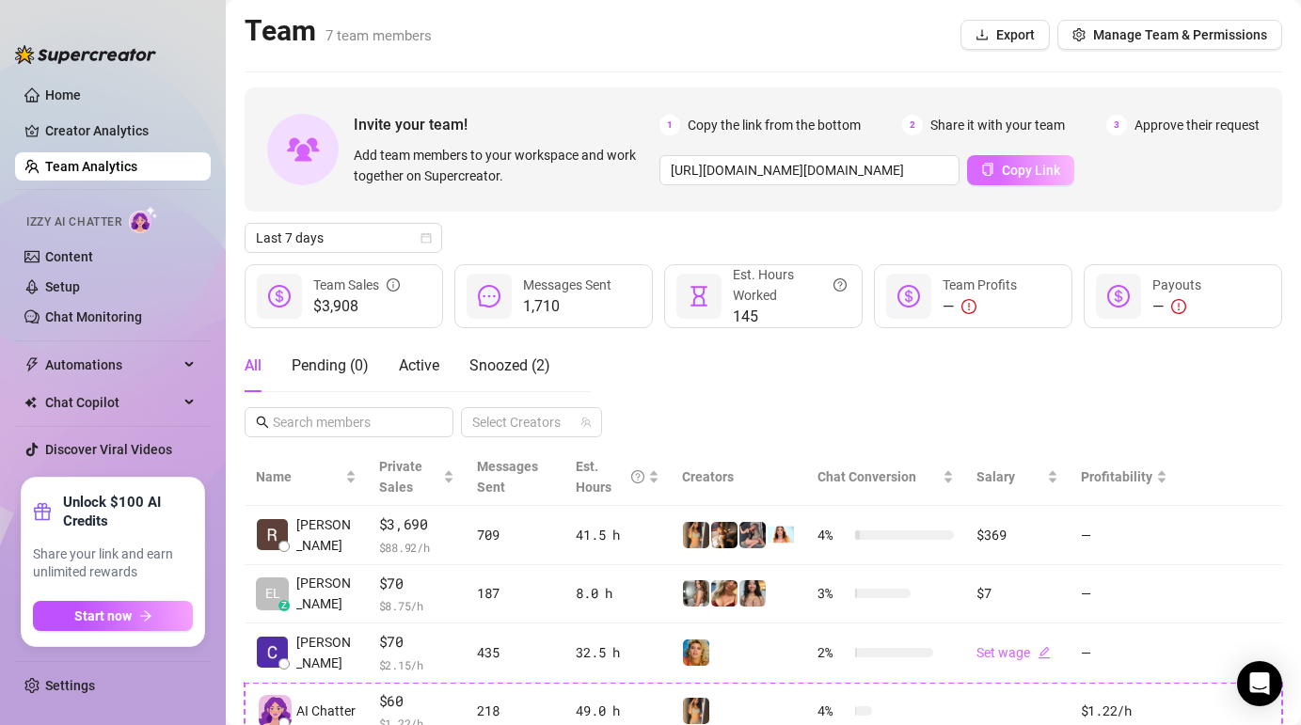
click at [1012, 175] on span "Copy Link" at bounding box center [1031, 170] width 58 height 15
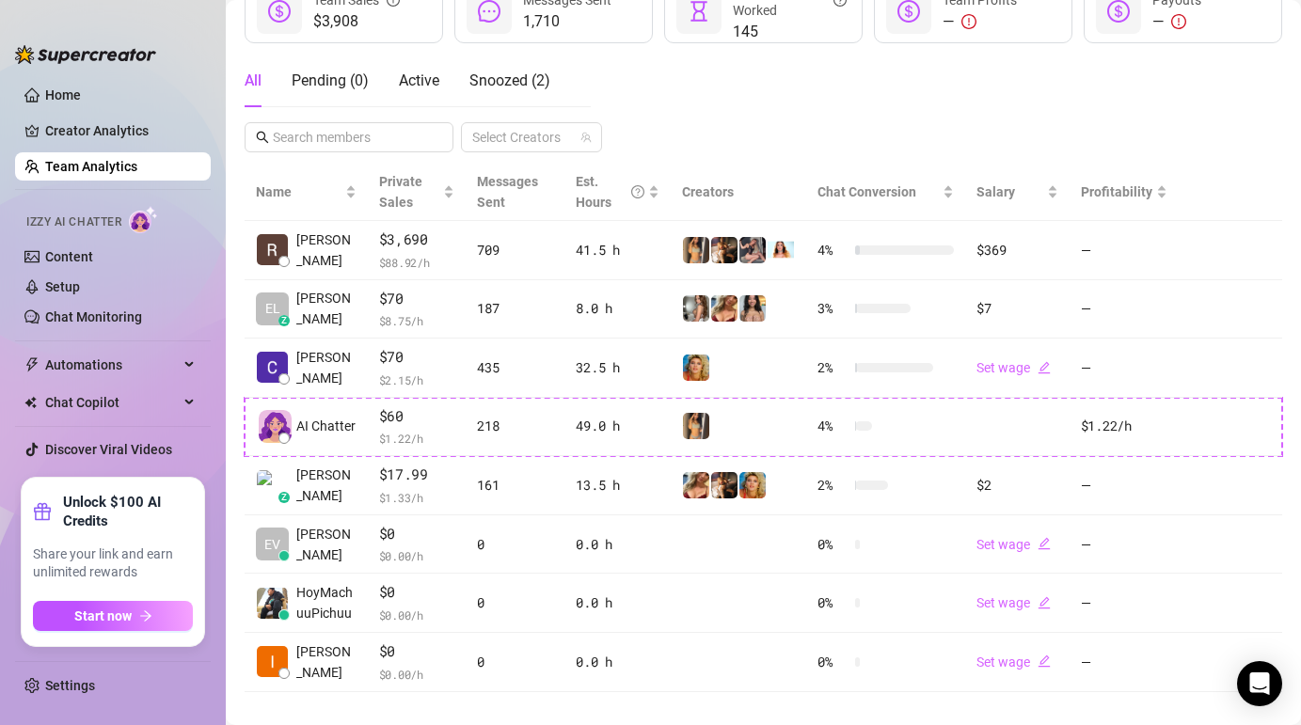
scroll to position [308, 0]
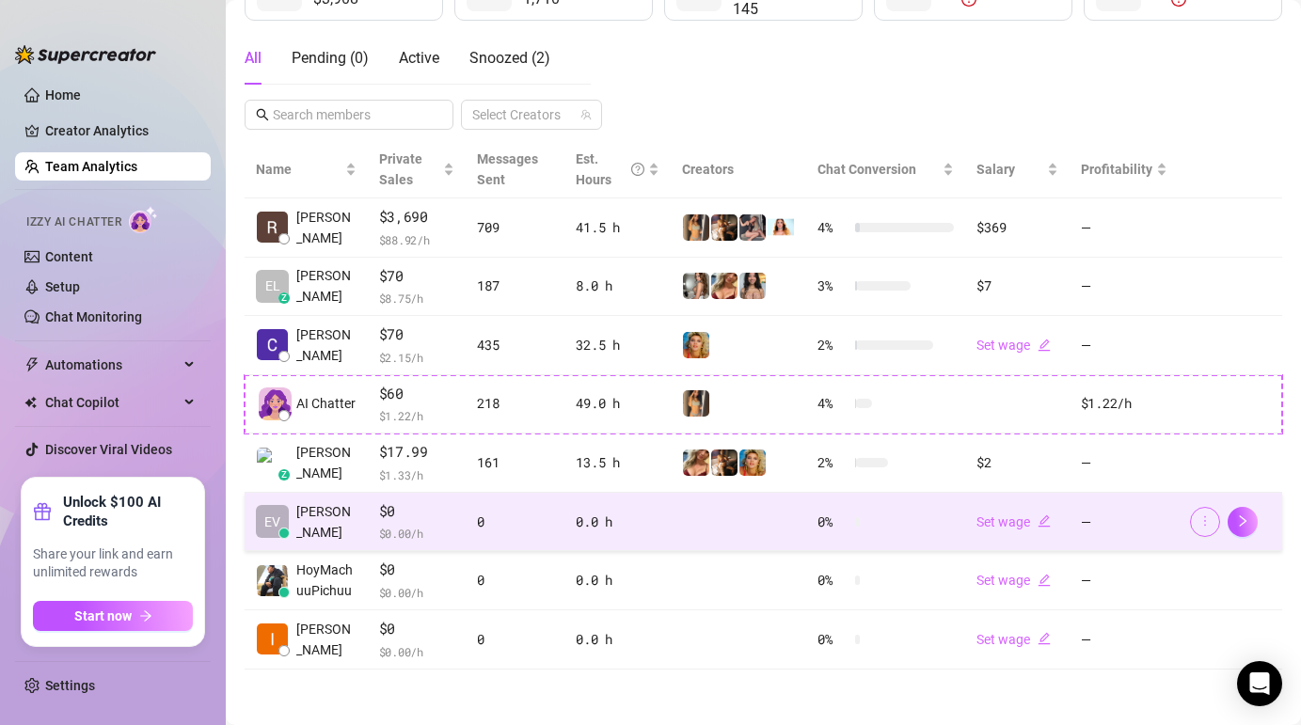
click at [1199, 529] on button "button" at bounding box center [1205, 522] width 30 height 30
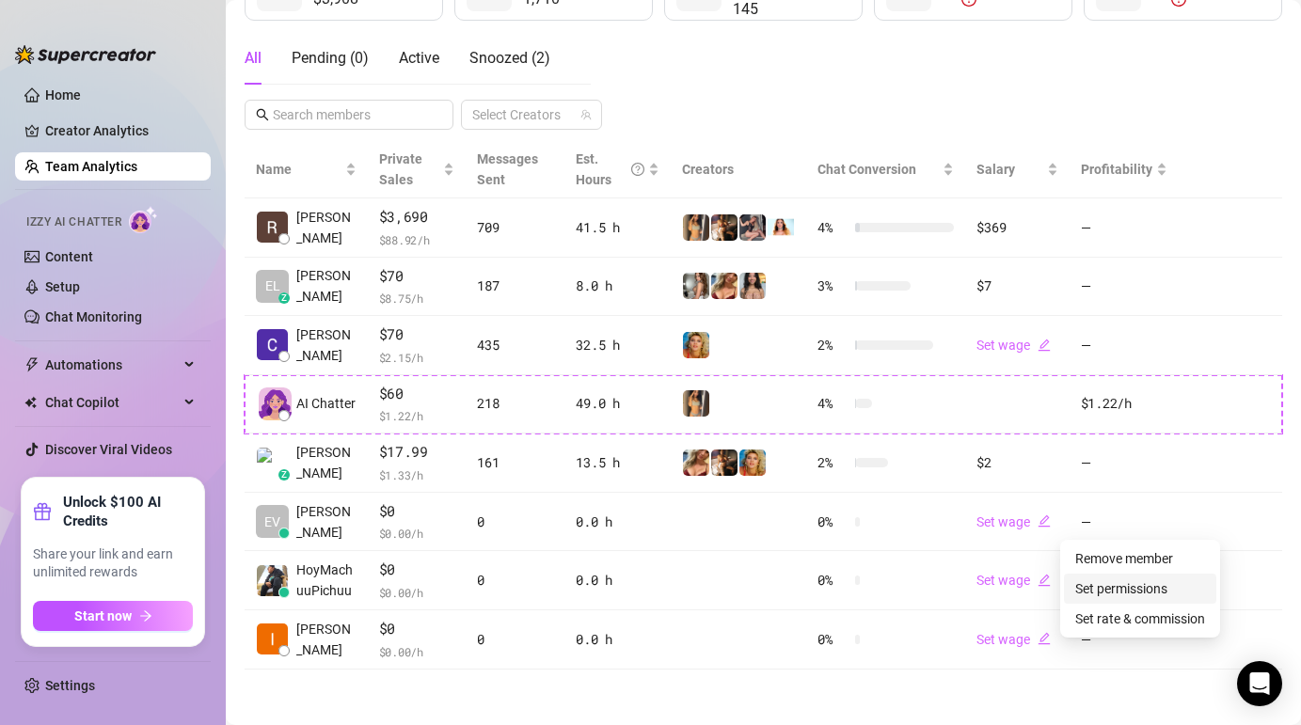
click at [1144, 592] on link "Set permissions" at bounding box center [1121, 588] width 92 height 15
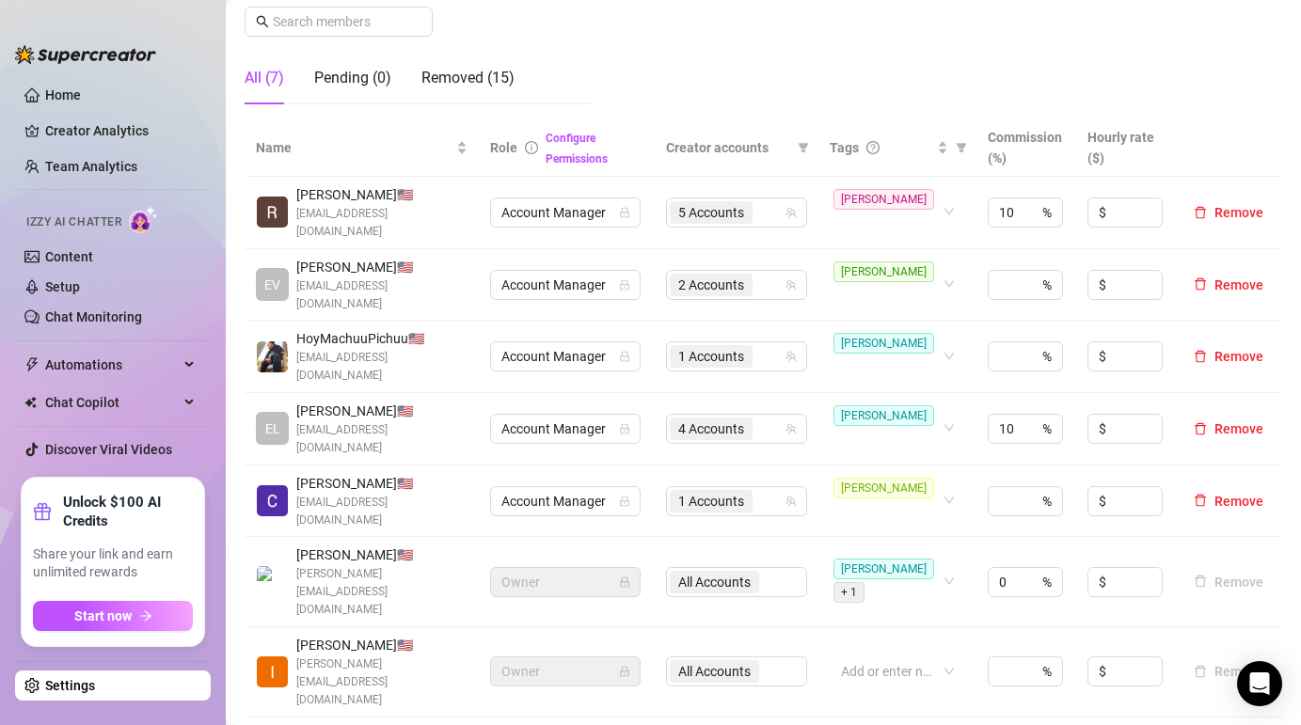
scroll to position [332, 0]
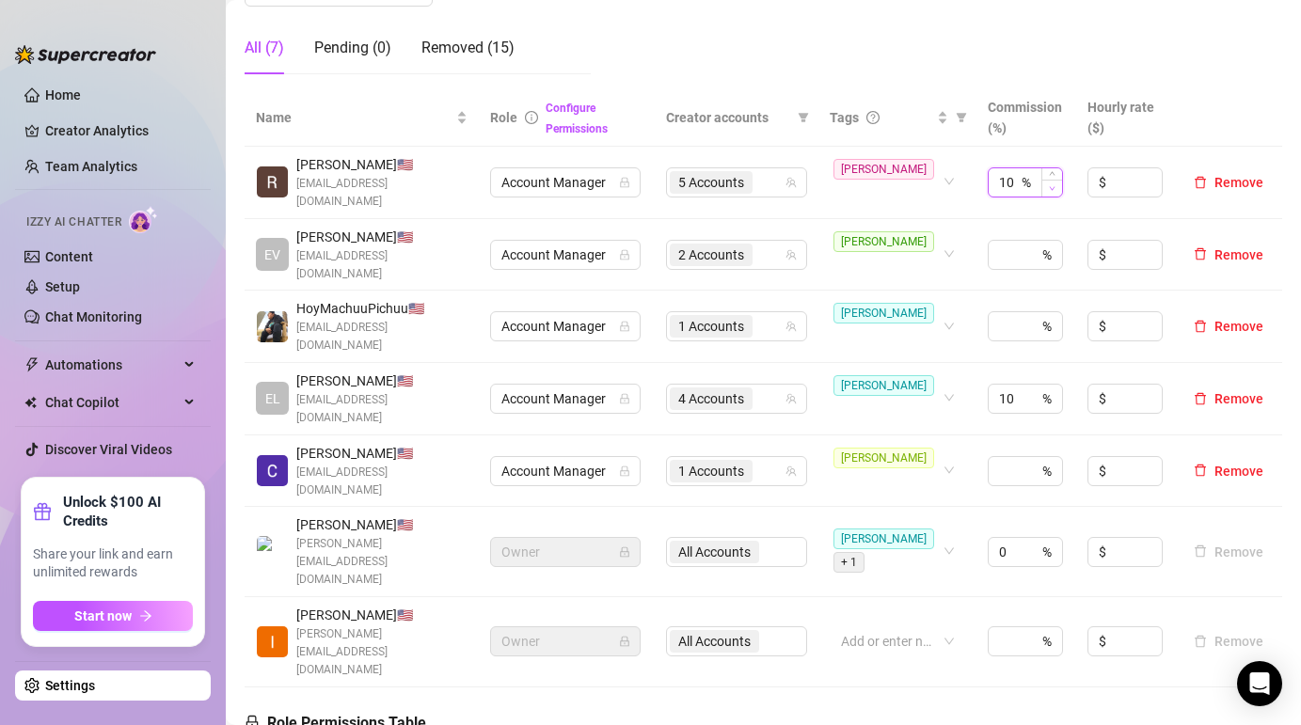
click at [1046, 182] on span "Decrease Value" at bounding box center [1051, 188] width 21 height 17
type input "9"
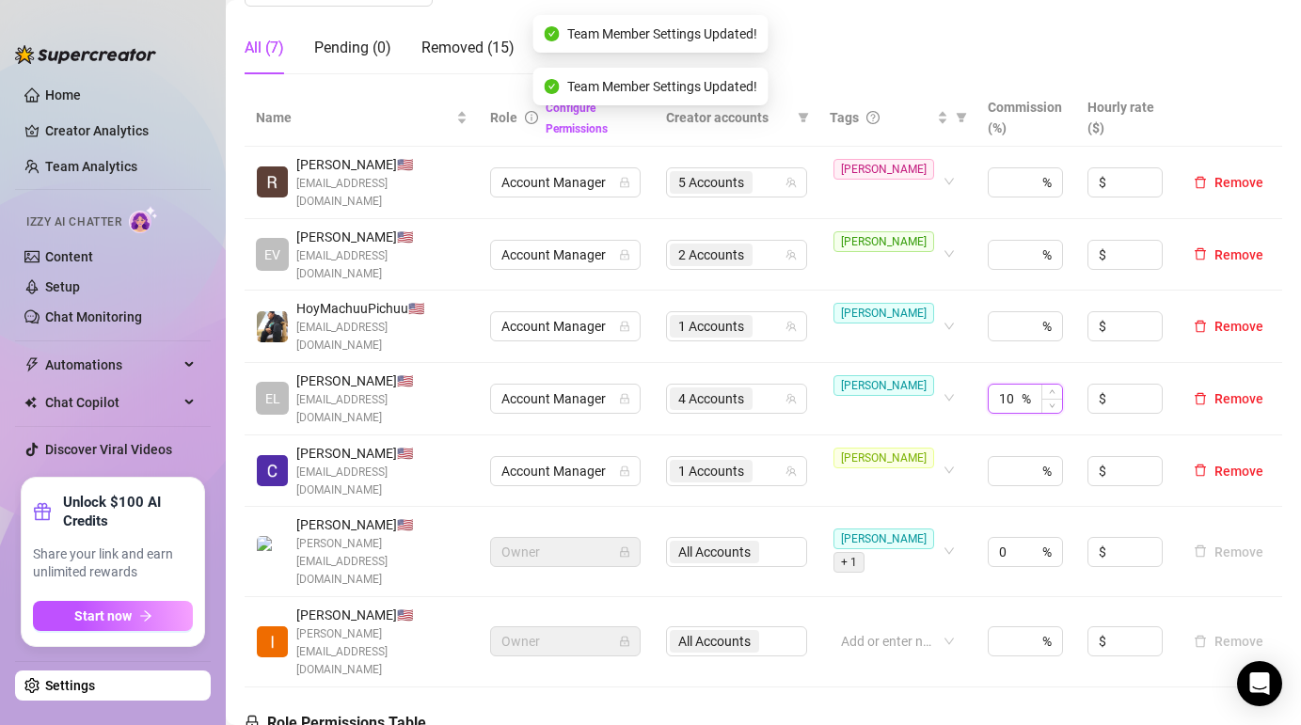
click at [1012, 385] on input "10" at bounding box center [1008, 399] width 19 height 28
type input "1"
click at [1023, 537] on div "0 %" at bounding box center [1025, 552] width 75 height 30
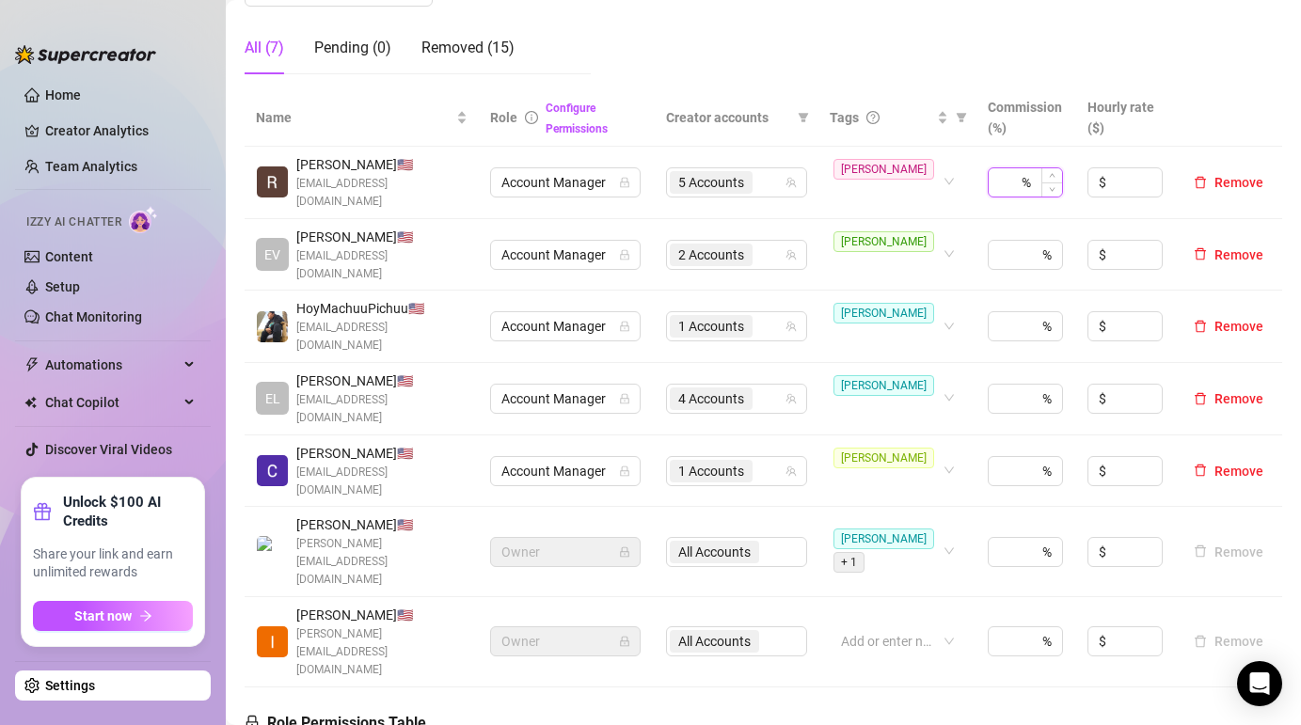
click at [1008, 173] on input at bounding box center [1008, 182] width 19 height 28
type input "10"
click at [1011, 241] on input at bounding box center [1008, 255] width 19 height 28
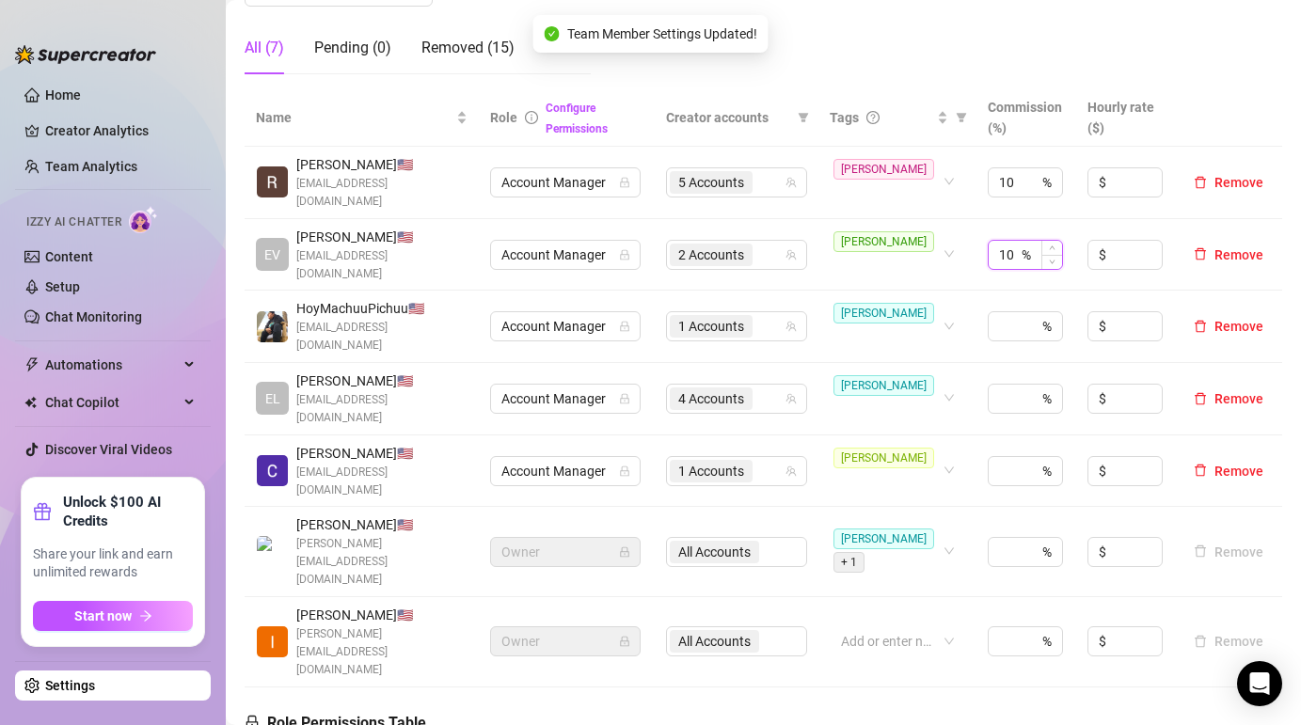
type input "10"
click at [1020, 384] on div "%" at bounding box center [1025, 399] width 75 height 30
type input "10"
click at [1018, 456] on div "%" at bounding box center [1025, 471] width 75 height 30
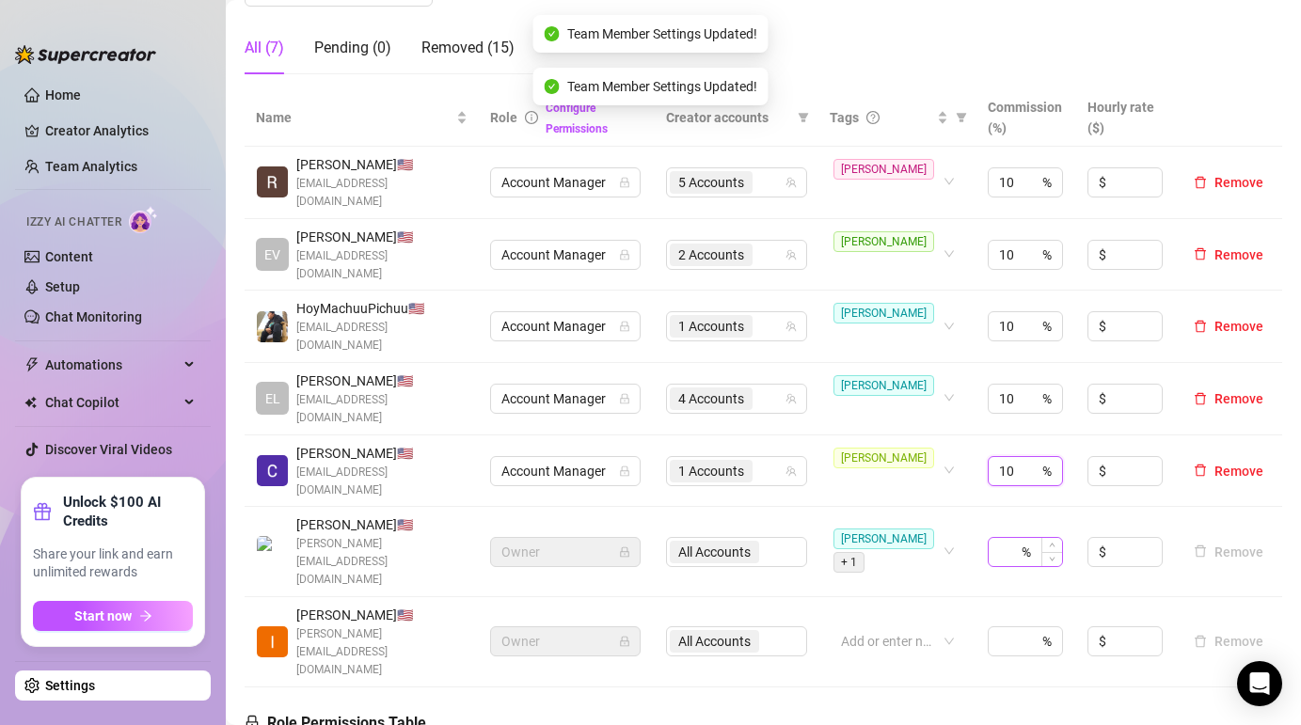
type input "10"
click at [1010, 538] on input at bounding box center [1008, 552] width 19 height 28
type input "1"
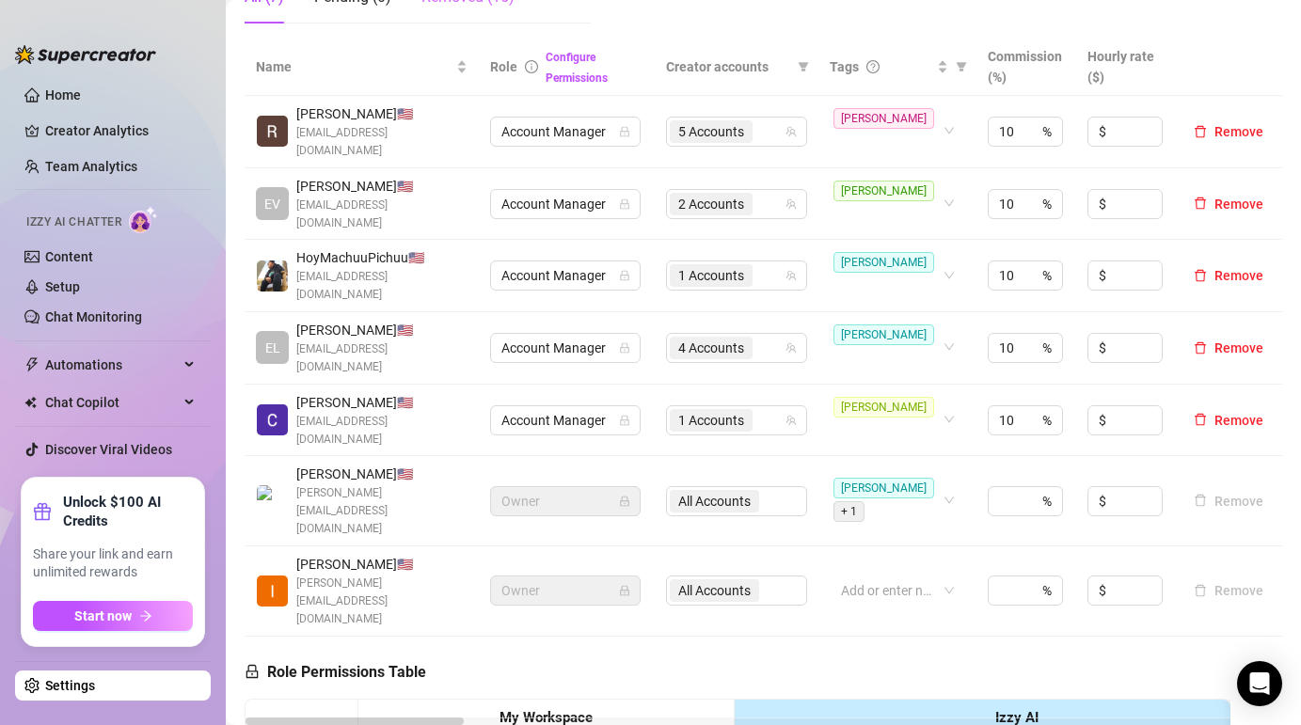
scroll to position [390, 0]
